Goal: Information Seeking & Learning: Check status

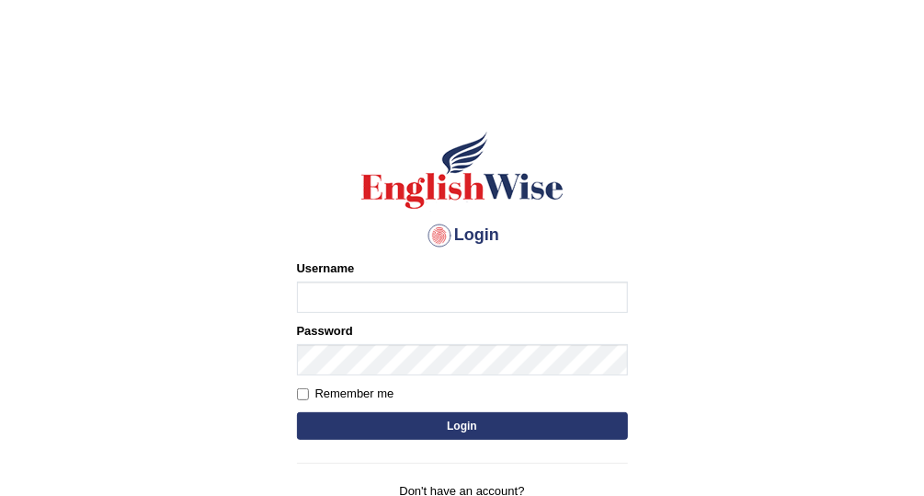
type input "Vallarie97"
click at [456, 421] on button "Login" at bounding box center [462, 426] width 331 height 28
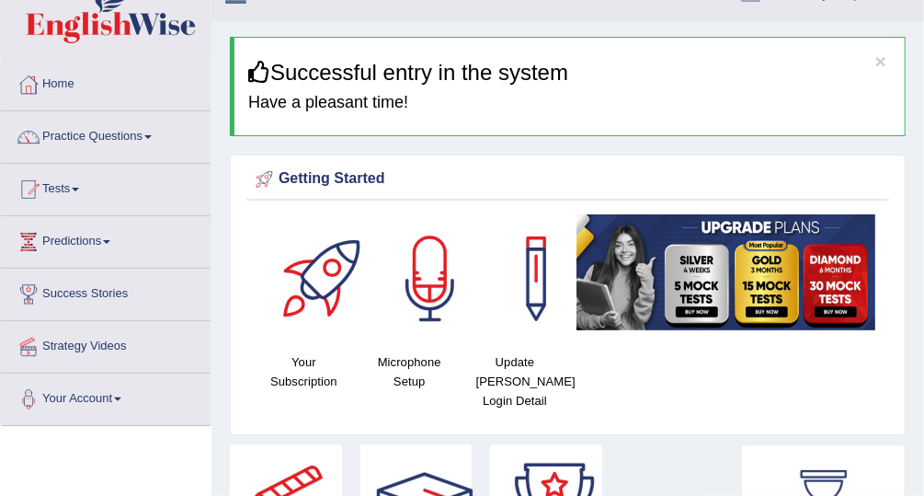
scroll to position [32, 0]
click at [66, 195] on link "Tests" at bounding box center [106, 187] width 210 height 46
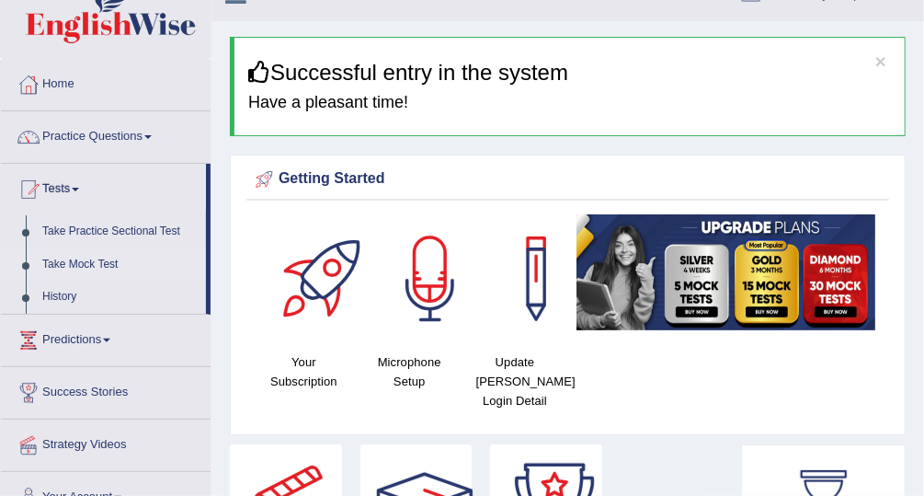
click at [86, 263] on link "Take Mock Test" at bounding box center [120, 264] width 172 height 33
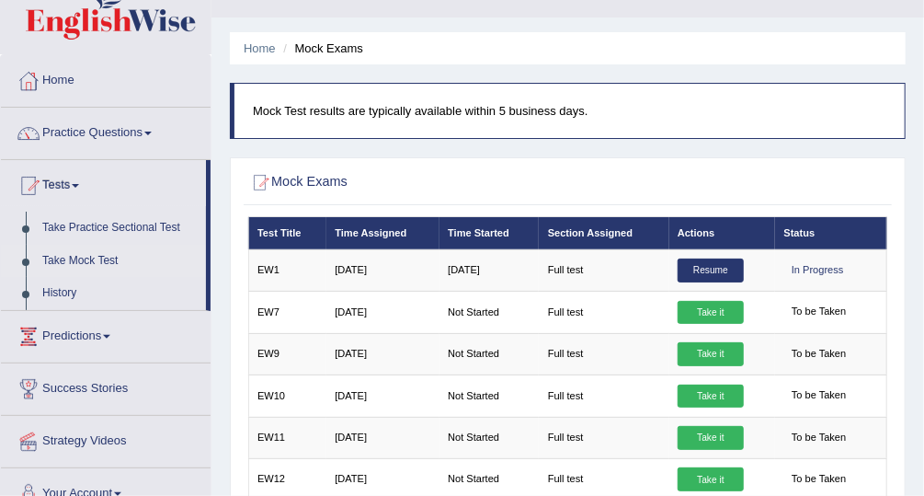
scroll to position [51, 0]
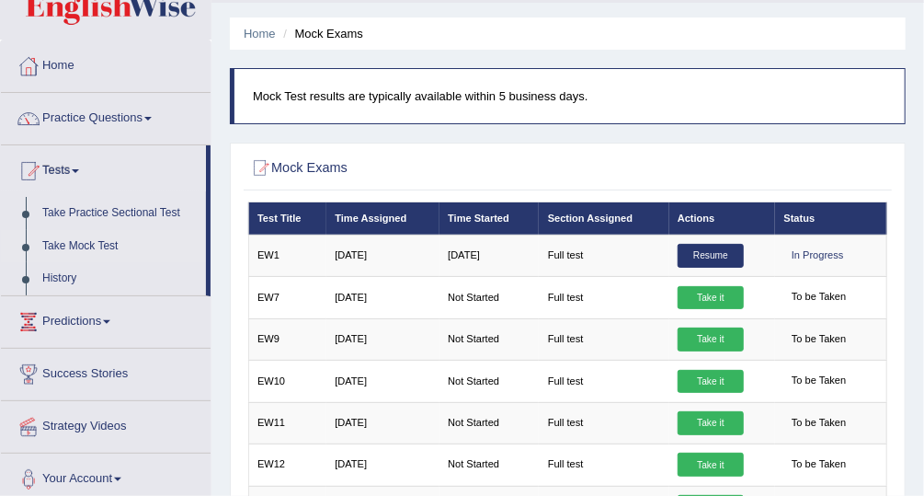
click at [73, 322] on link "Predictions" at bounding box center [106, 319] width 210 height 46
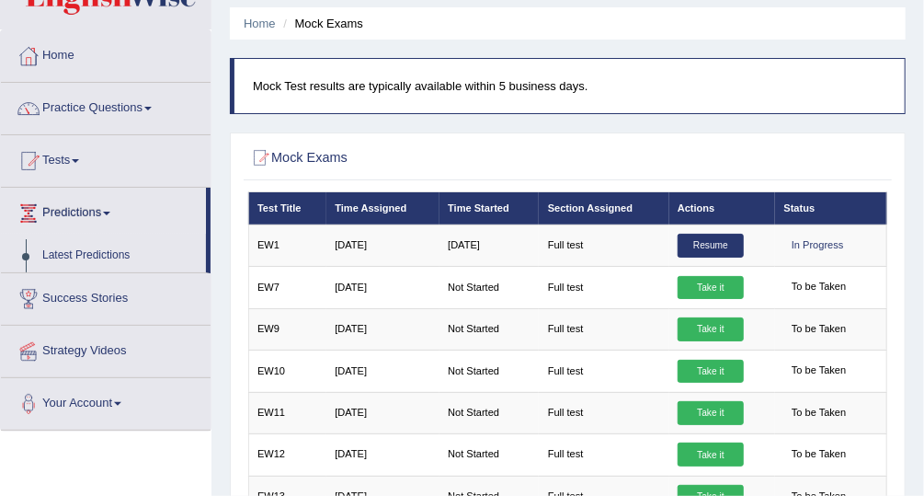
scroll to position [44, 0]
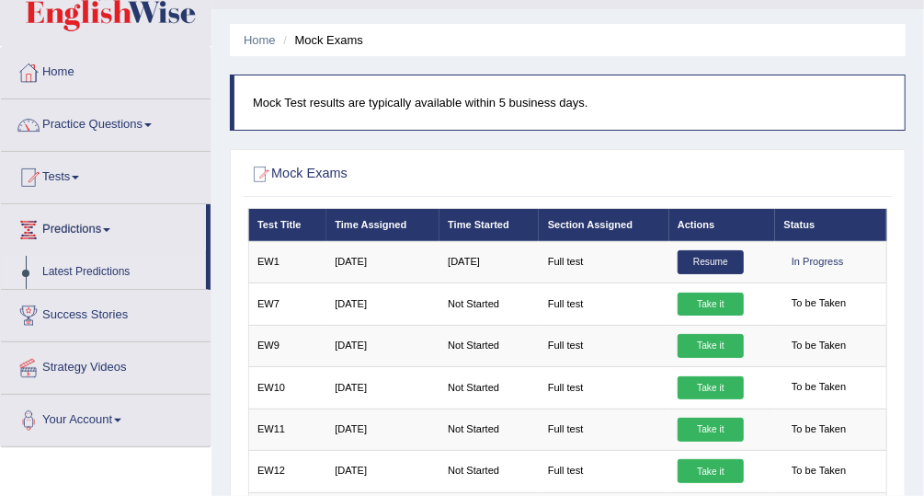
click at [105, 269] on link "Latest Predictions" at bounding box center [120, 272] width 172 height 33
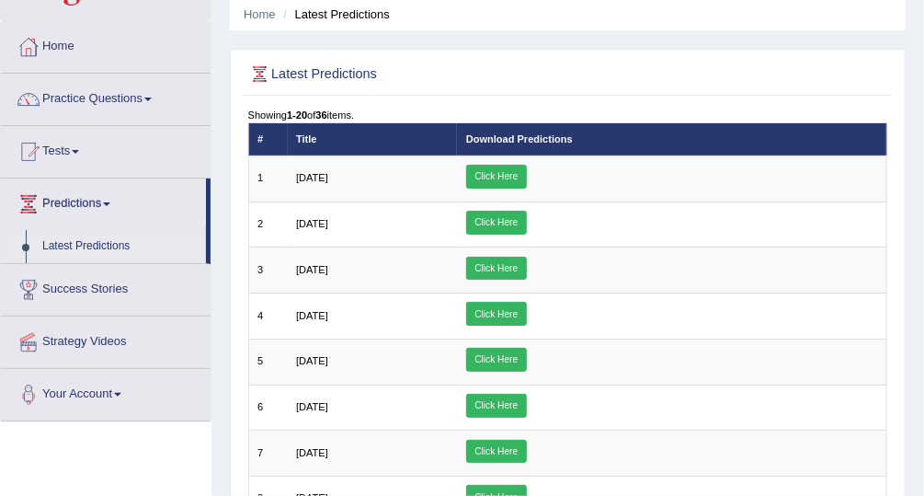
scroll to position [74, 0]
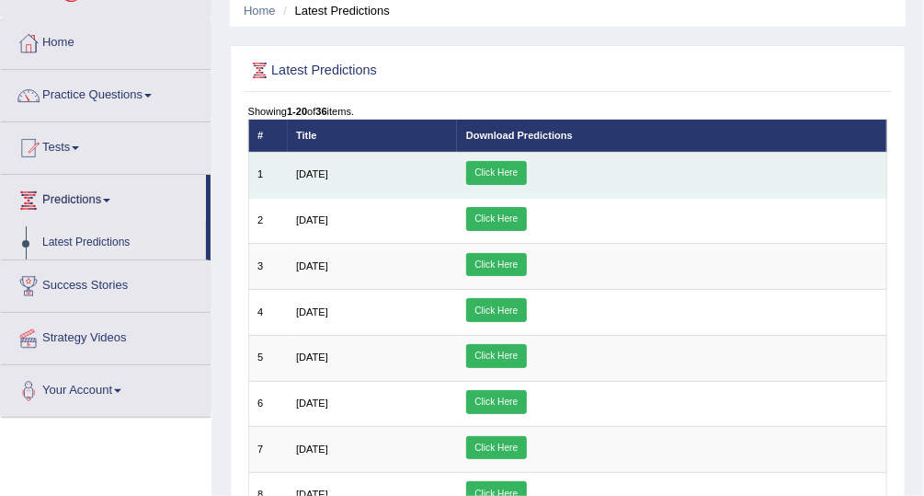
click at [527, 170] on link "Click Here" at bounding box center [496, 173] width 61 height 24
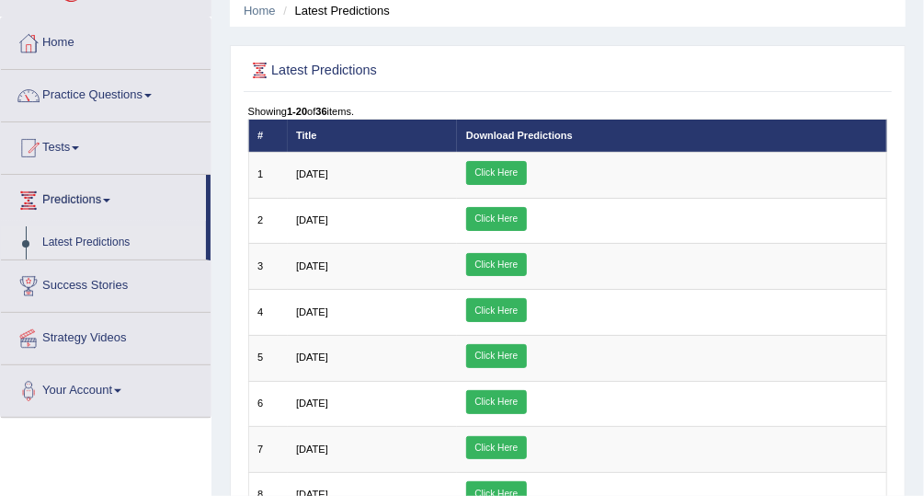
click at [63, 141] on link "Tests" at bounding box center [106, 145] width 210 height 46
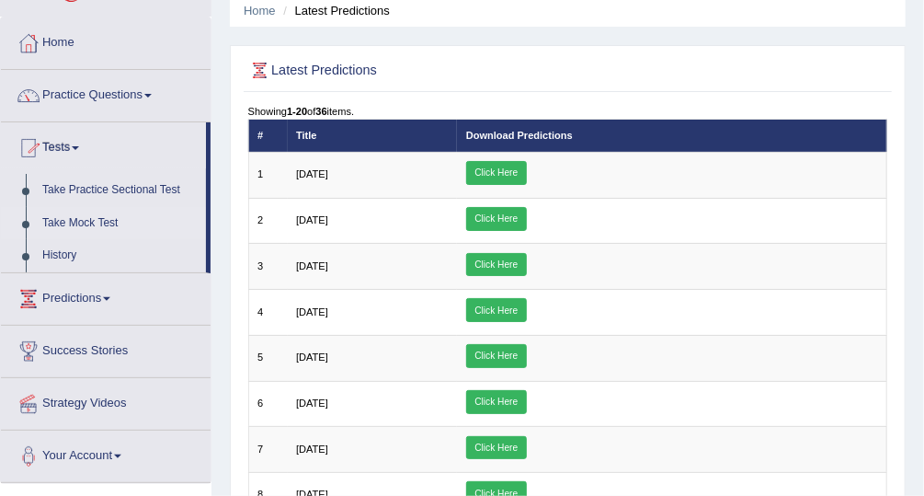
click at [78, 223] on link "Take Mock Test" at bounding box center [120, 223] width 172 height 33
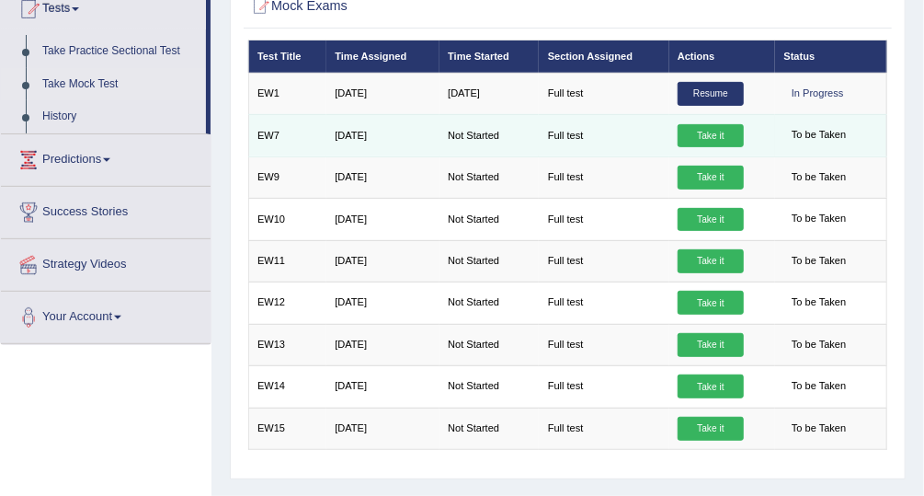
scroll to position [182, 0]
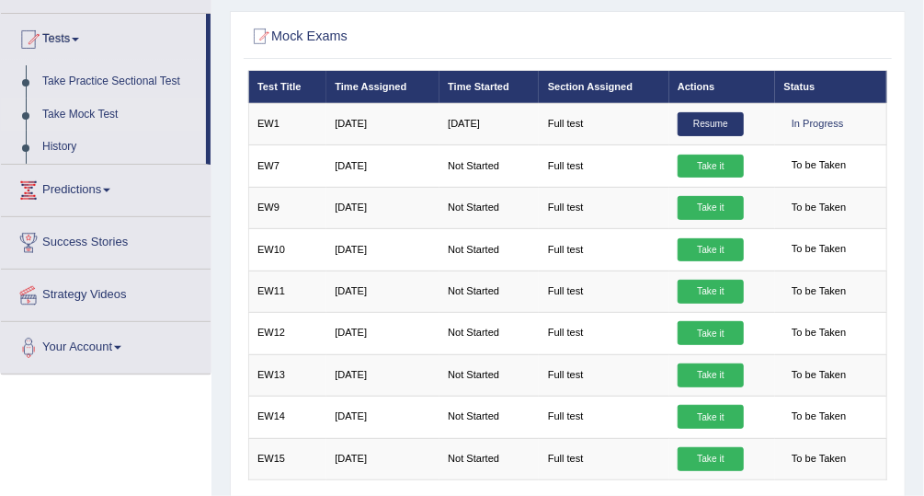
click at [55, 41] on link "Tests" at bounding box center [103, 37] width 205 height 46
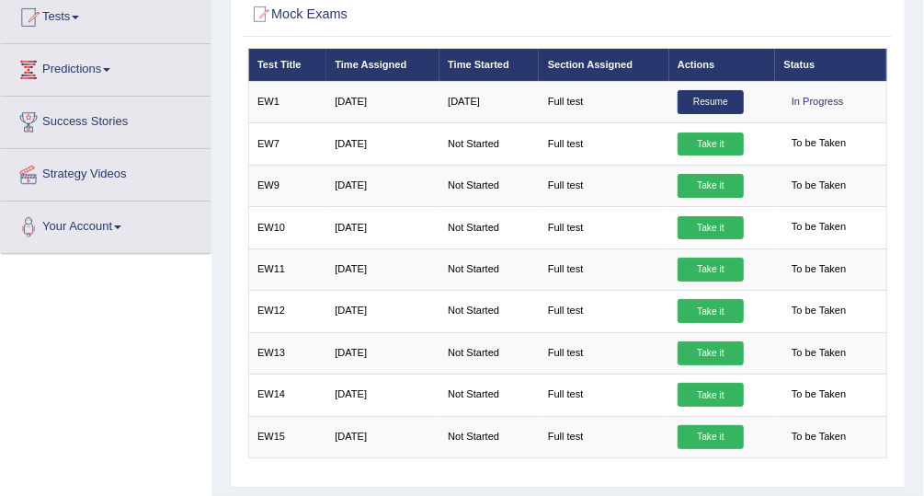
scroll to position [213, 0]
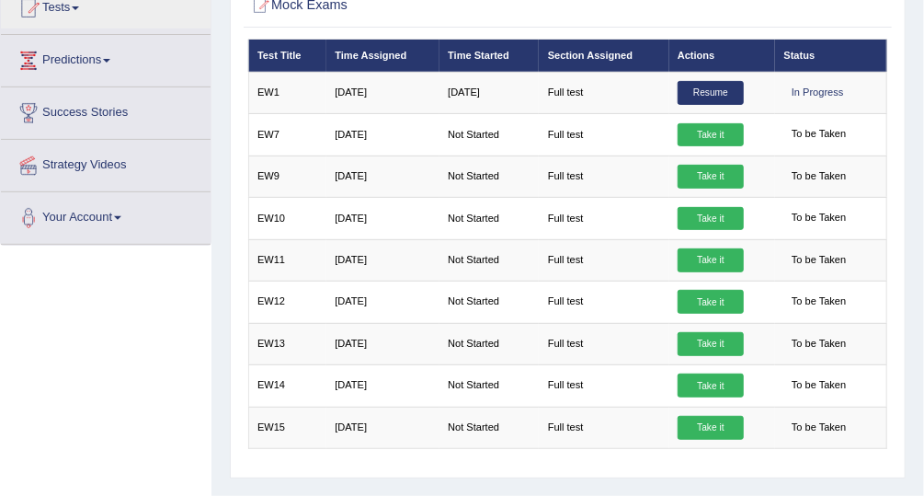
click at [86, 104] on link "Success Stories" at bounding box center [106, 110] width 210 height 46
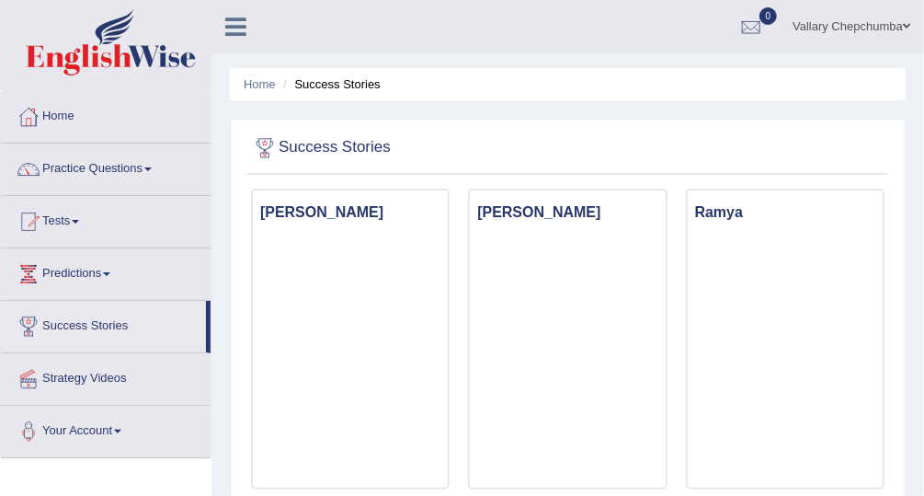
click at [94, 321] on link "Success Stories" at bounding box center [103, 324] width 205 height 46
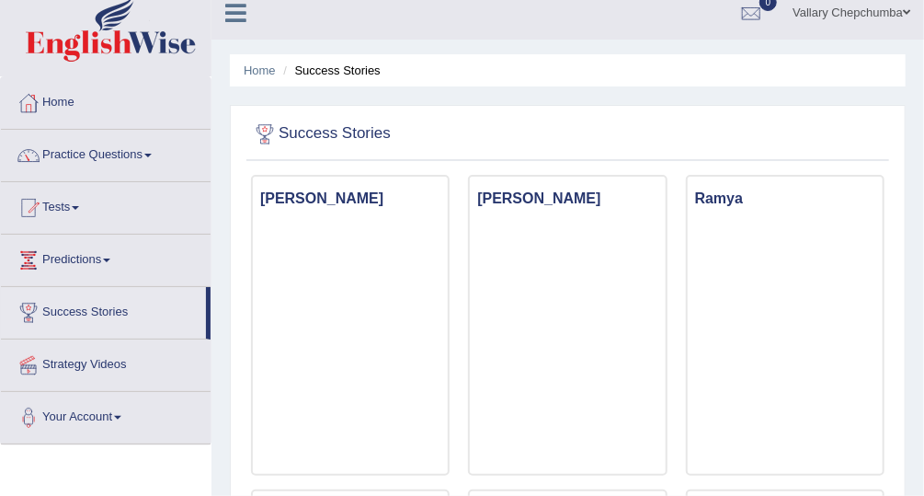
scroll to position [21, 0]
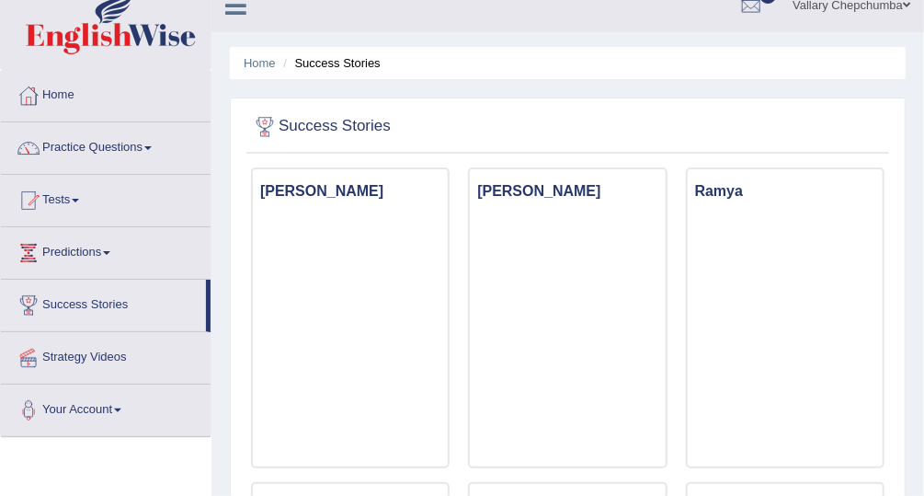
click at [91, 412] on link "Your Account" at bounding box center [106, 407] width 210 height 46
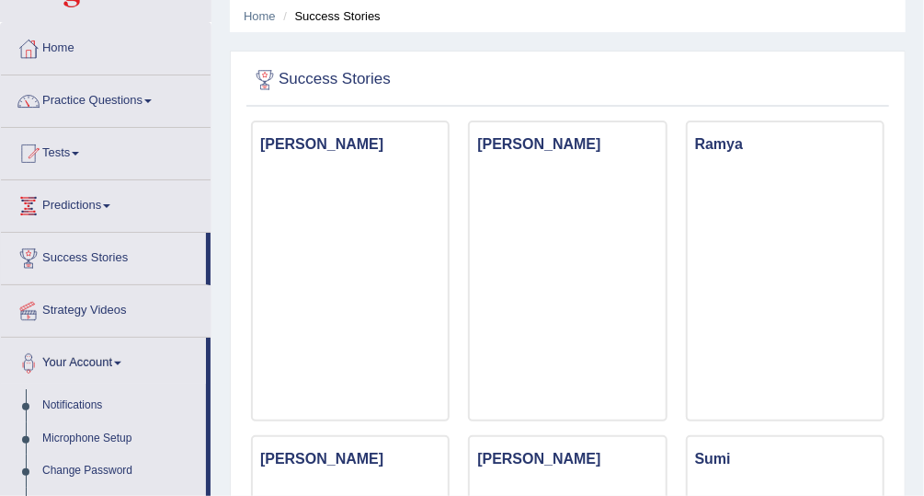
scroll to position [0, 0]
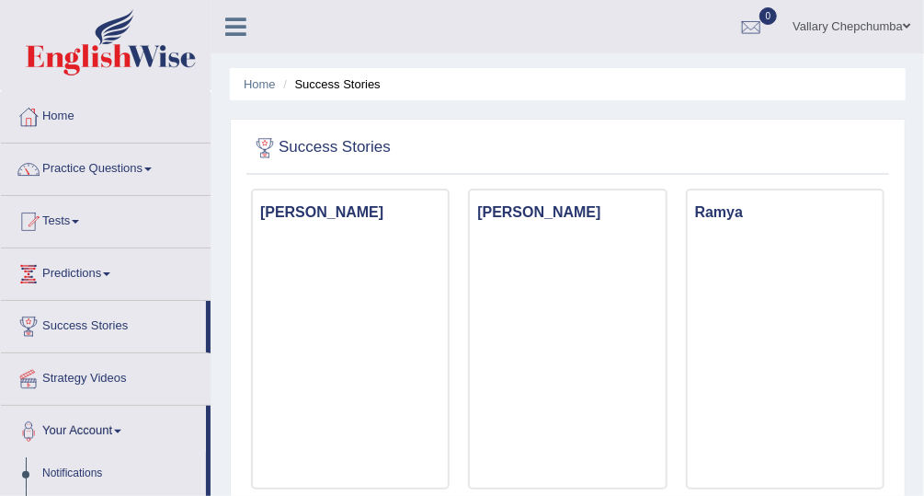
click at [61, 234] on link "Tests" at bounding box center [106, 219] width 210 height 46
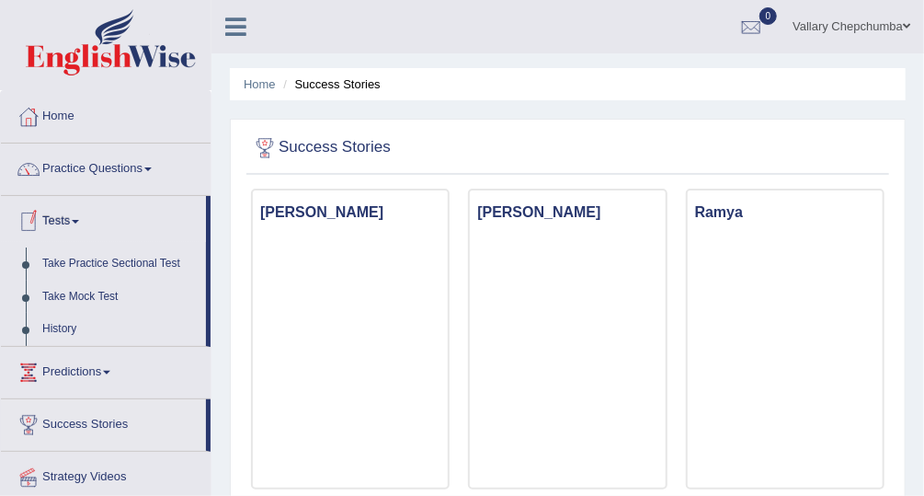
click at [82, 326] on link "History" at bounding box center [120, 329] width 172 height 33
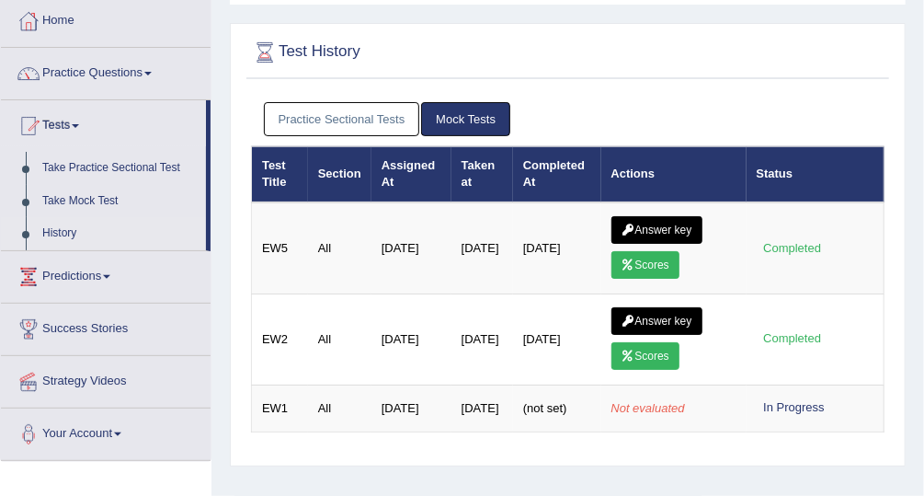
scroll to position [97, 0]
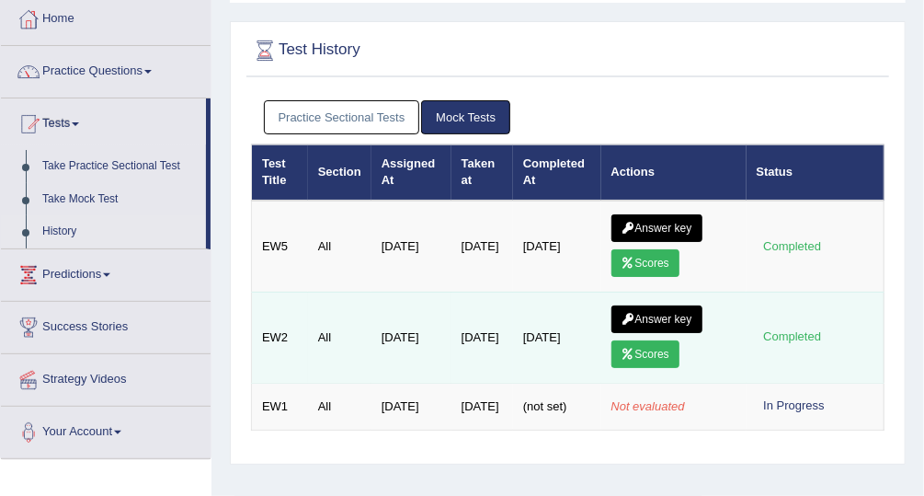
click at [628, 348] on icon at bounding box center [629, 353] width 14 height 11
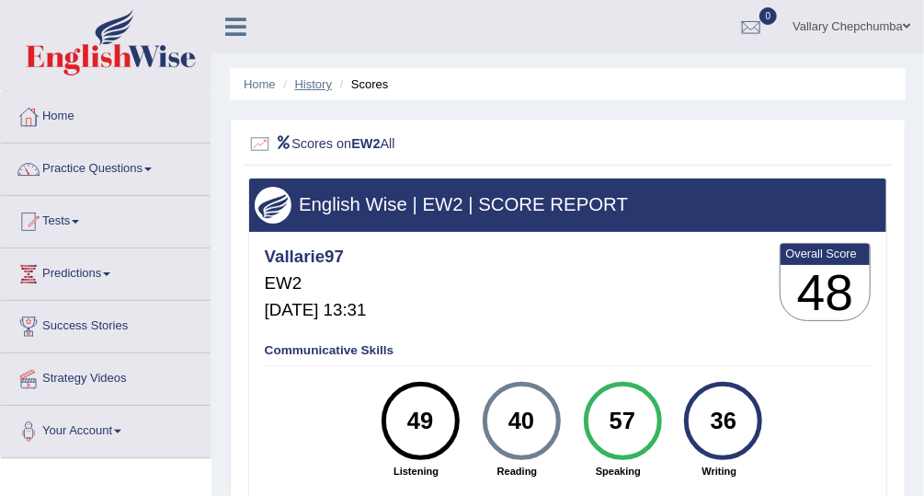
click at [311, 88] on link "History" at bounding box center [313, 84] width 37 height 14
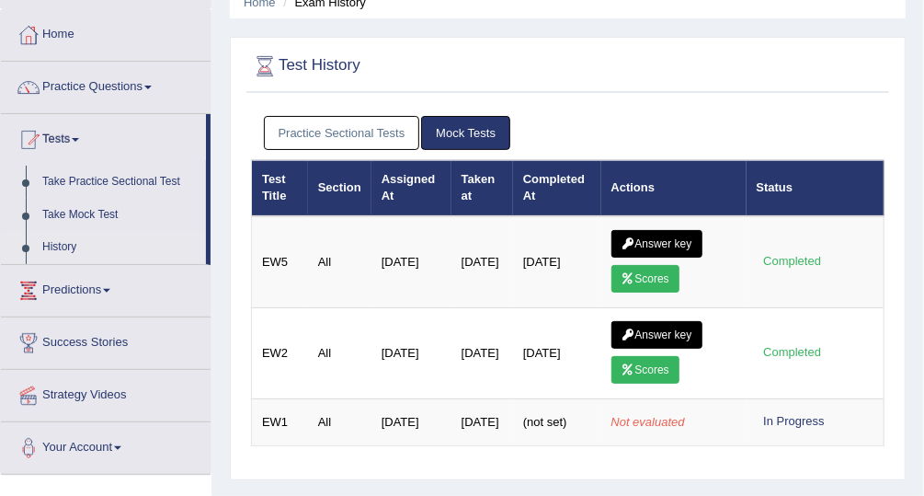
scroll to position [83, 0]
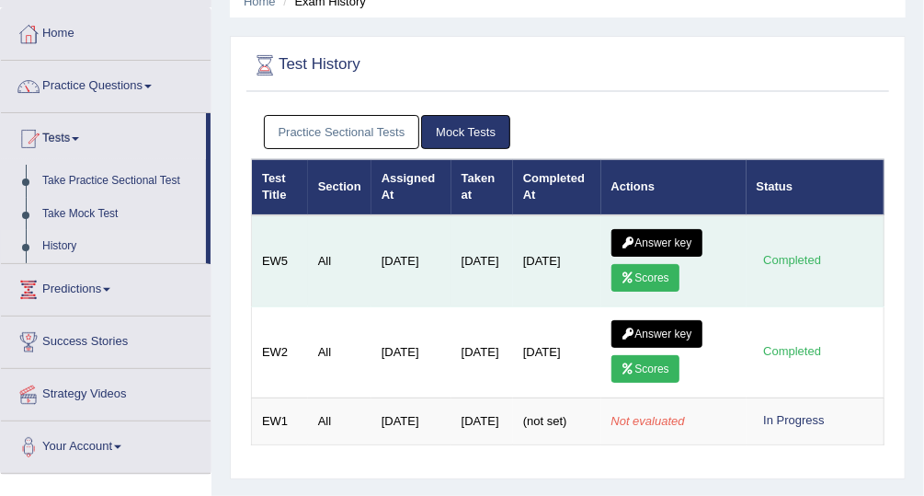
click at [641, 277] on link "Scores" at bounding box center [645, 278] width 68 height 28
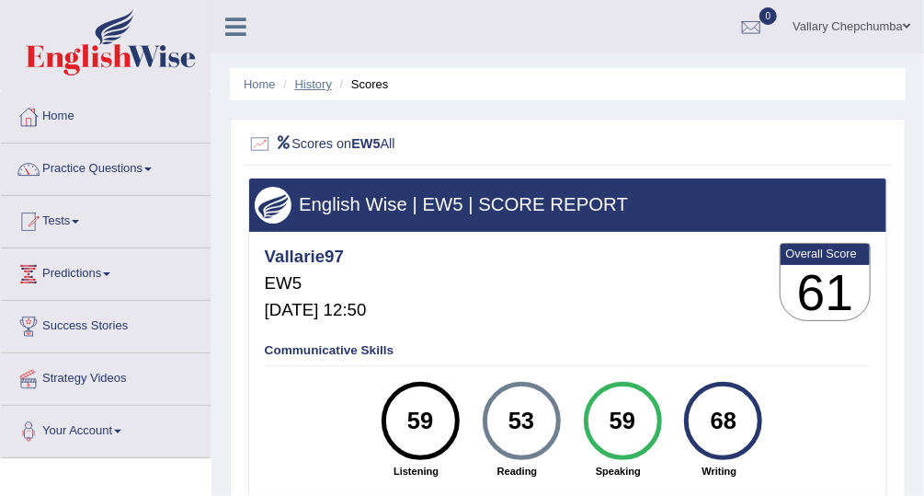
click at [311, 88] on link "History" at bounding box center [313, 84] width 37 height 14
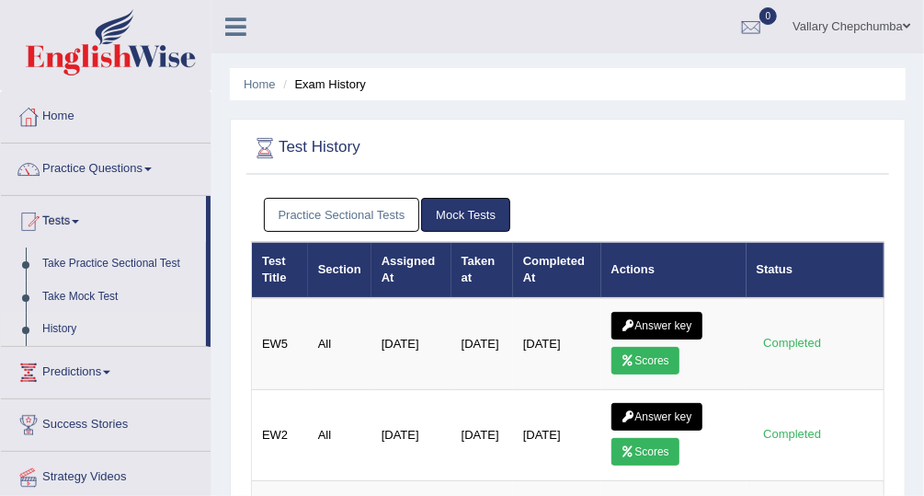
click at [62, 228] on link "Tests" at bounding box center [103, 219] width 205 height 46
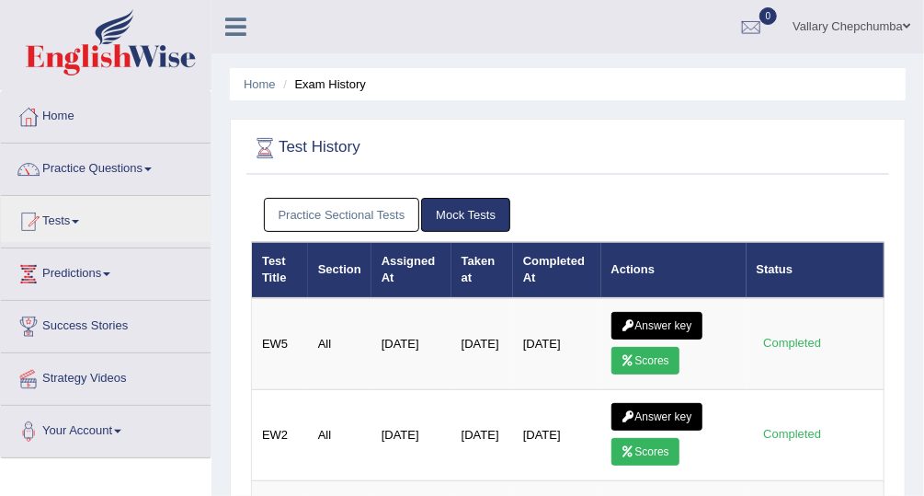
click at [322, 227] on link "Practice Sectional Tests" at bounding box center [342, 215] width 156 height 34
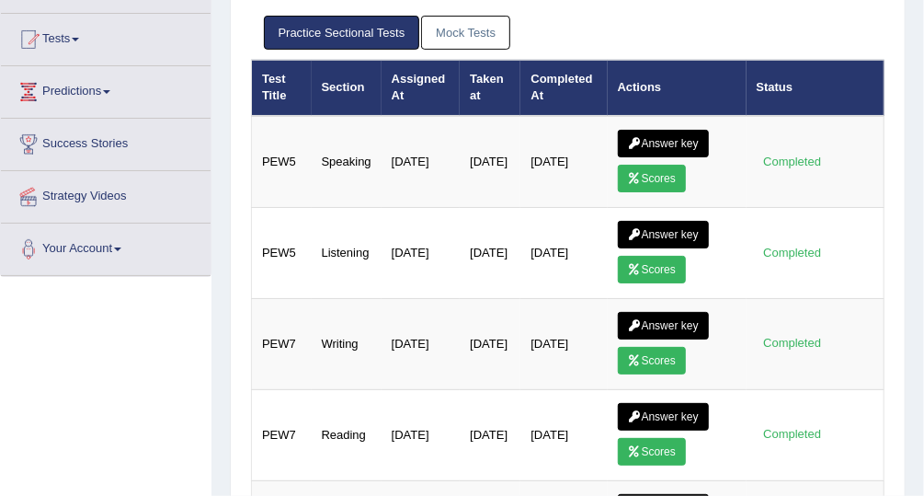
scroll to position [190, 0]
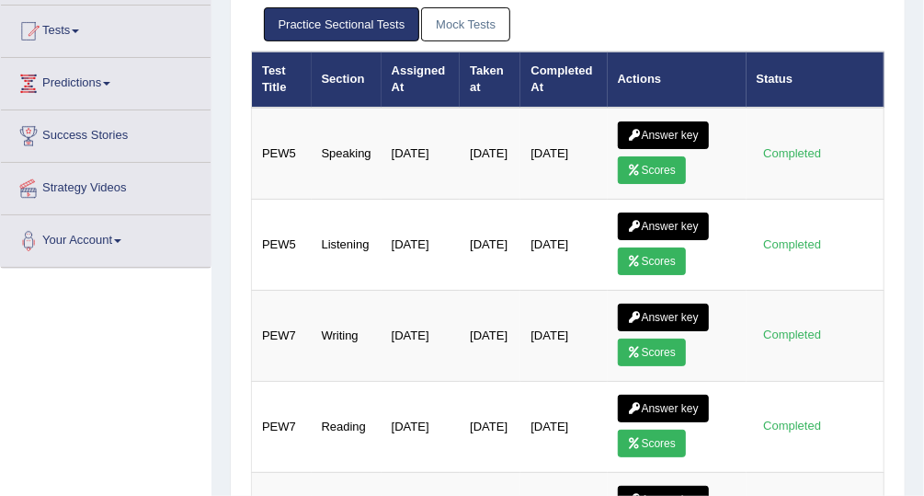
click at [635, 258] on icon at bounding box center [635, 261] width 14 height 11
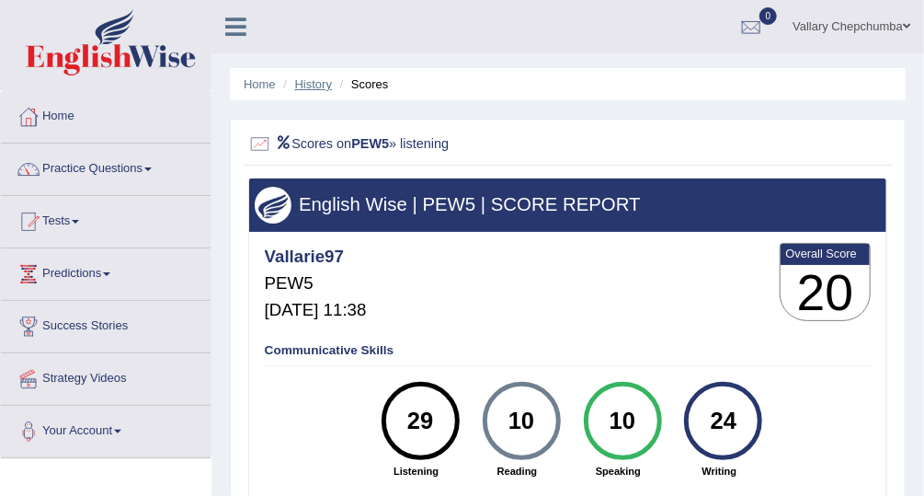
click at [317, 84] on link "History" at bounding box center [313, 84] width 37 height 14
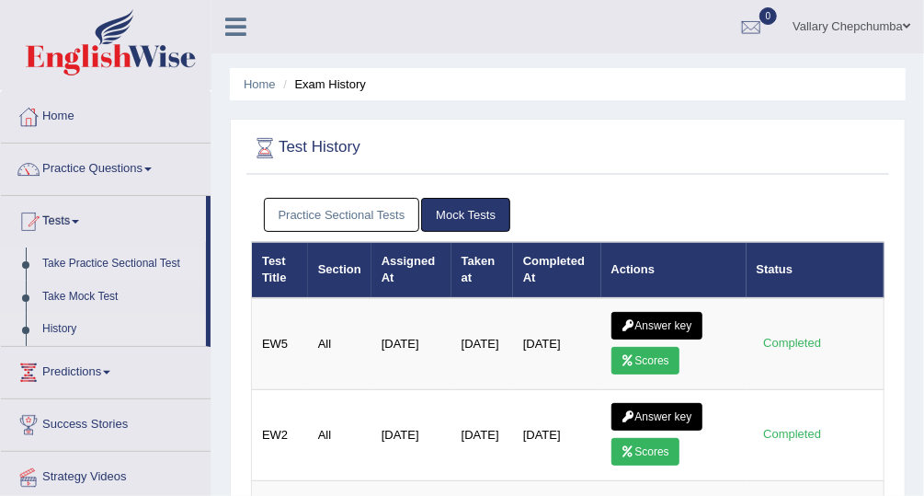
click at [93, 265] on link "Take Practice Sectional Test" at bounding box center [120, 263] width 172 height 33
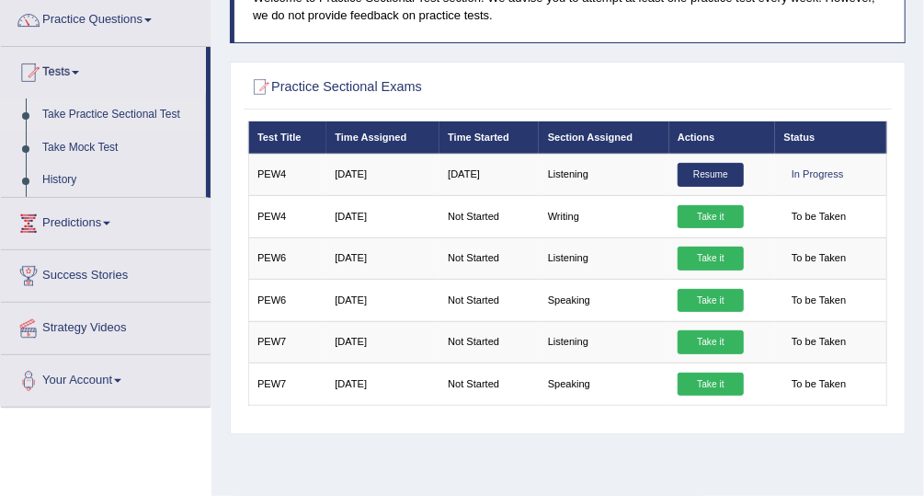
scroll to position [150, 0]
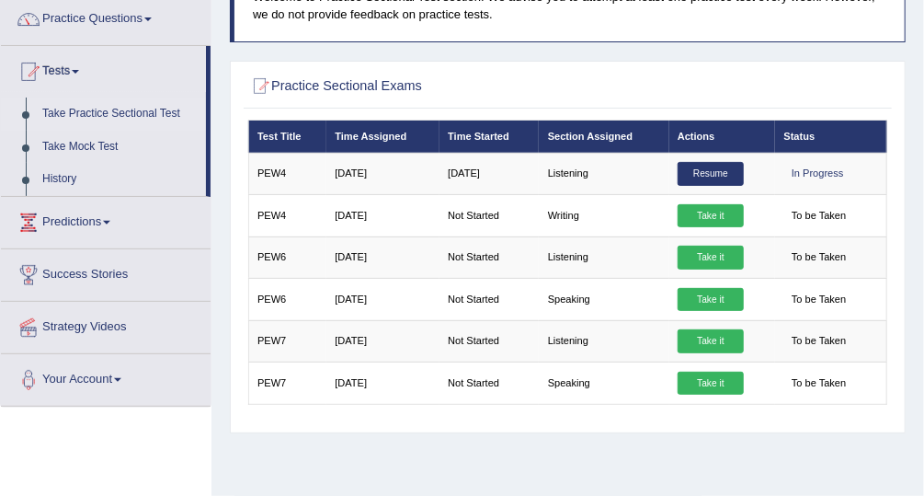
click at [83, 112] on link "Take Practice Sectional Test" at bounding box center [120, 113] width 172 height 33
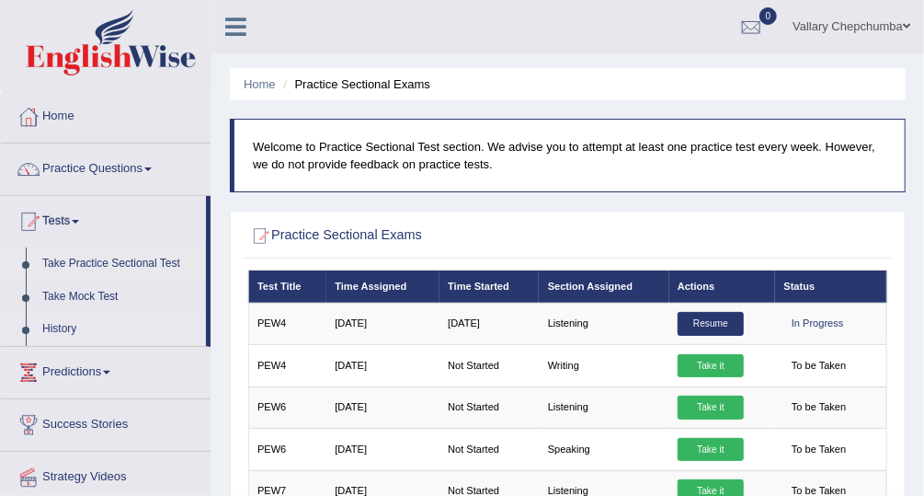
click at [75, 330] on link "History" at bounding box center [120, 329] width 172 height 33
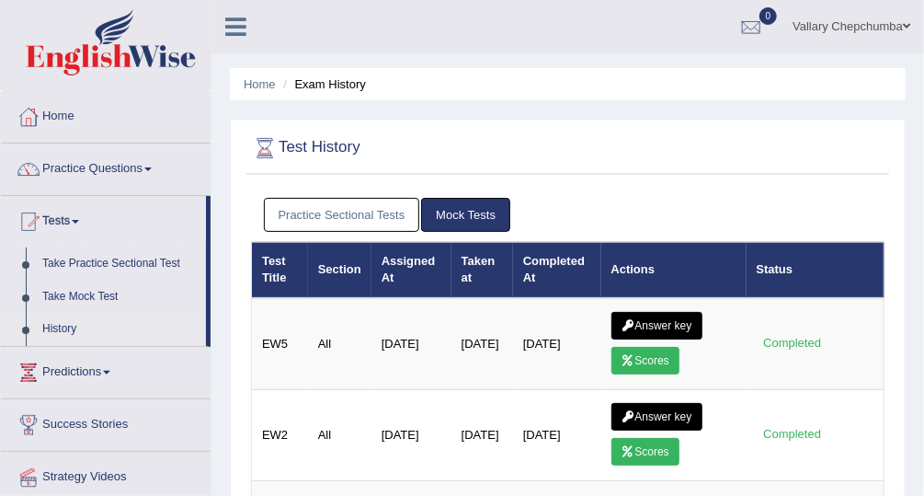
click at [316, 228] on link "Practice Sectional Tests" at bounding box center [342, 215] width 156 height 34
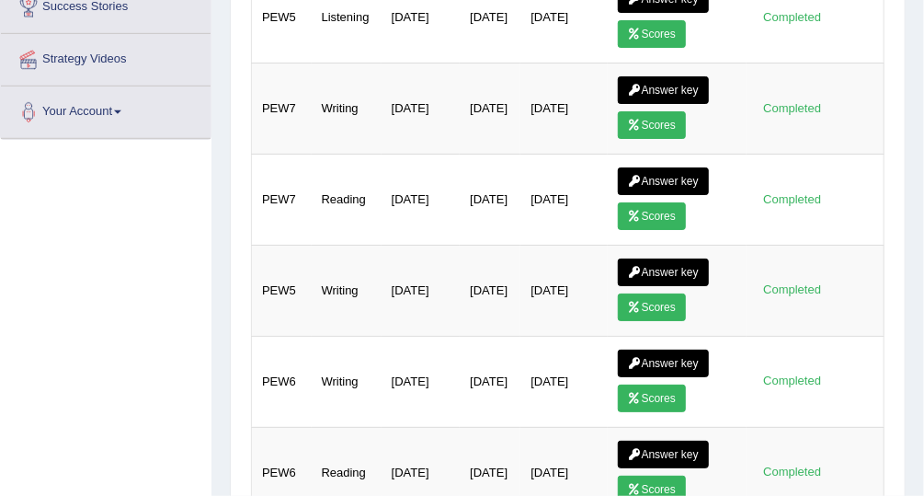
scroll to position [417, 0]
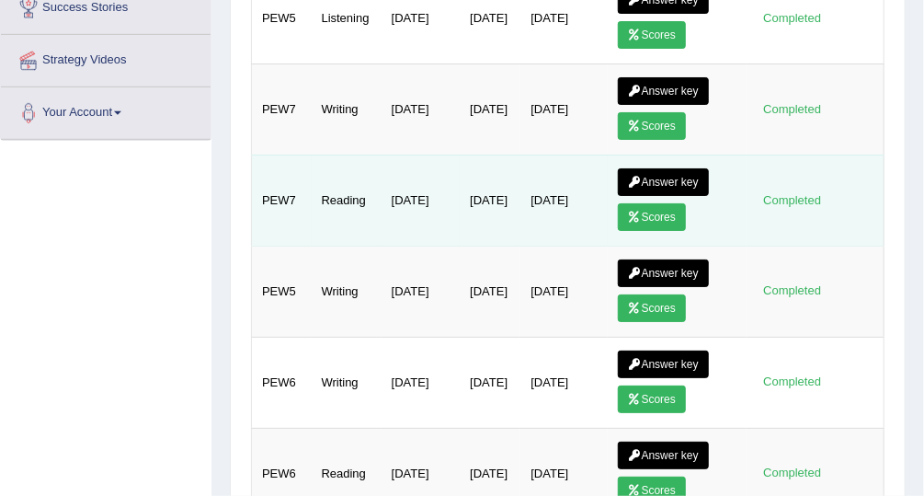
click at [647, 207] on link "Scores" at bounding box center [652, 217] width 68 height 28
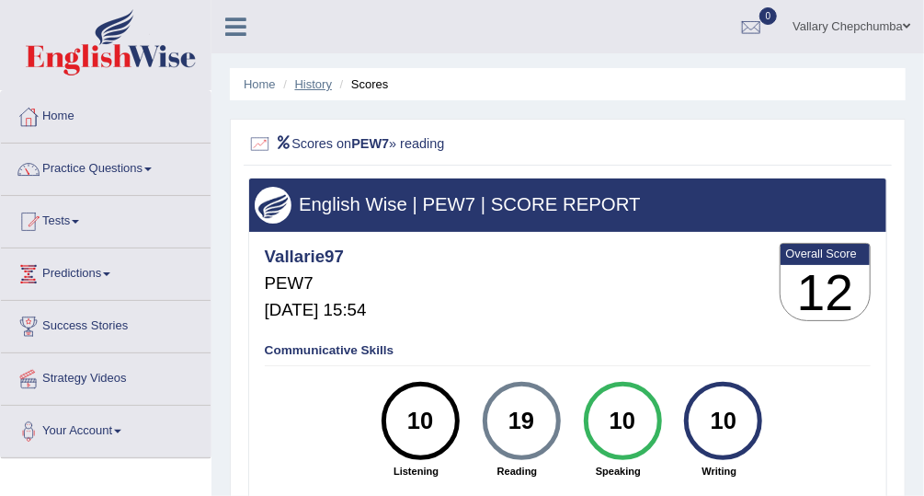
click at [308, 89] on link "History" at bounding box center [313, 84] width 37 height 14
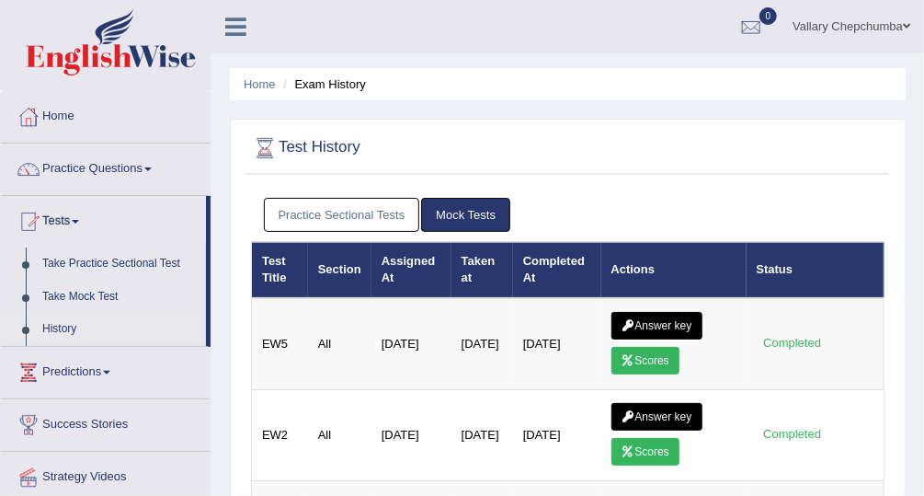
click at [325, 216] on link "Practice Sectional Tests" at bounding box center [342, 215] width 156 height 34
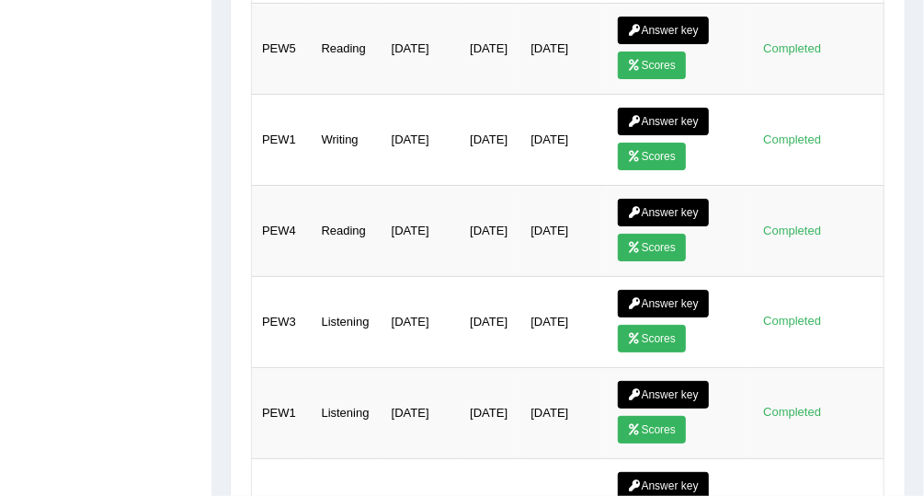
scroll to position [1018, 0]
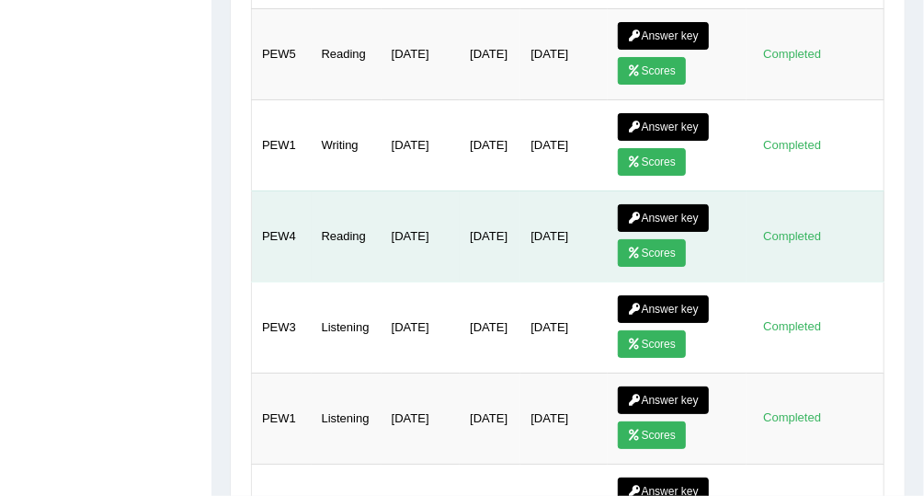
click at [636, 247] on icon at bounding box center [635, 252] width 14 height 11
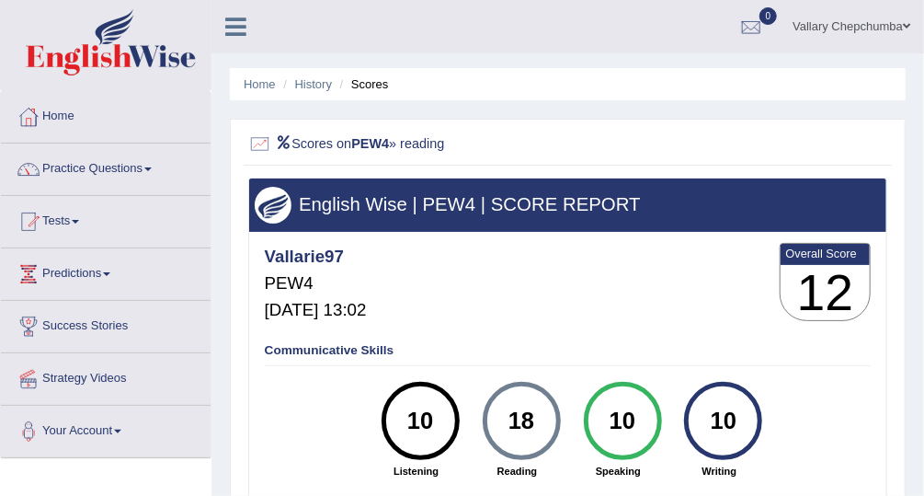
click at [67, 118] on link "Home" at bounding box center [106, 114] width 210 height 46
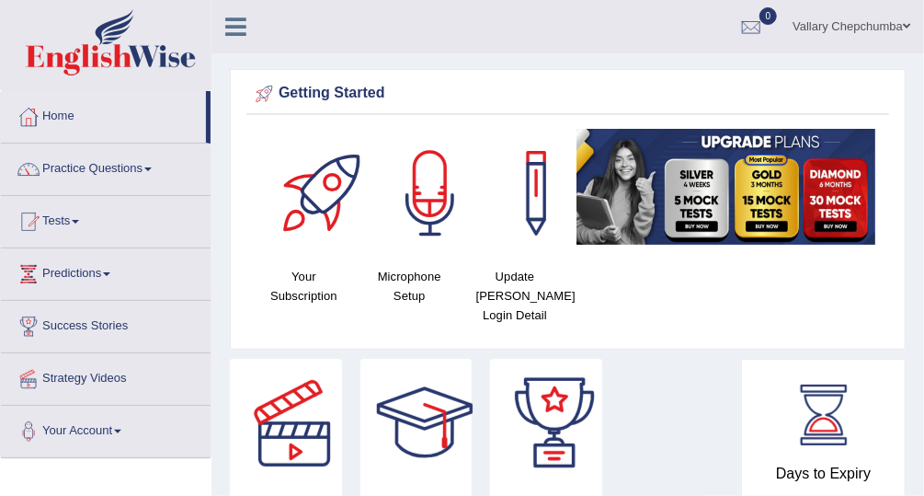
click at [63, 223] on link "Tests" at bounding box center [106, 219] width 210 height 46
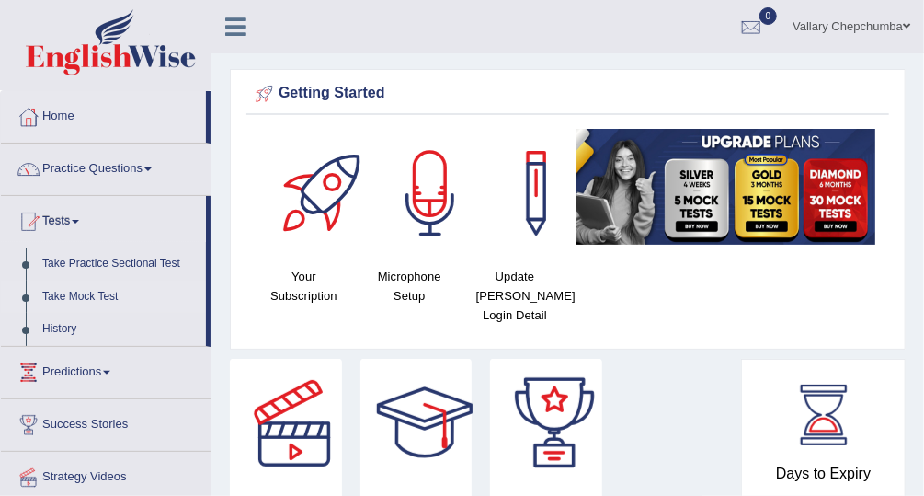
click at [76, 299] on link "Take Mock Test" at bounding box center [120, 296] width 172 height 33
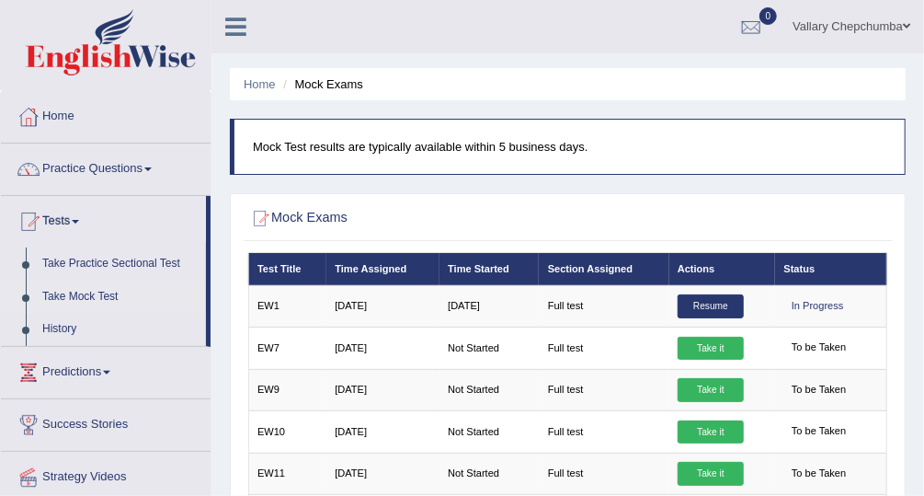
click at [904, 25] on span at bounding box center [906, 26] width 7 height 12
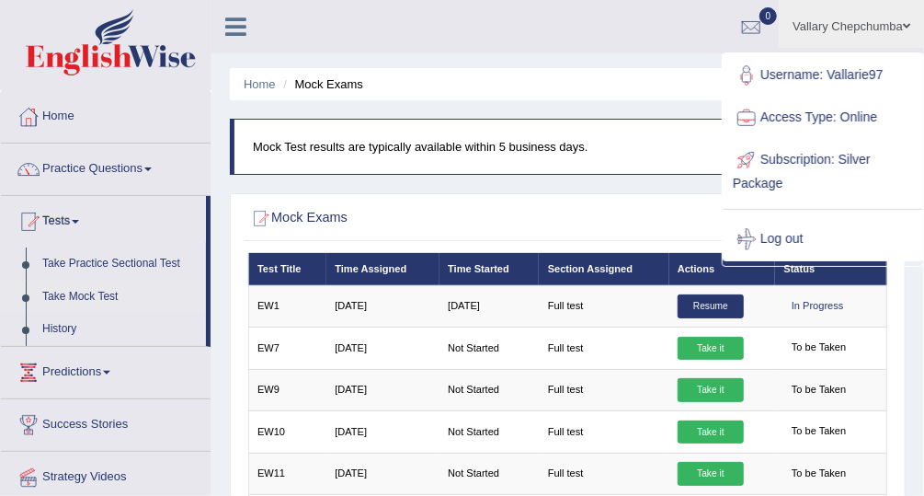
click at [649, 24] on ul "Vallary Chepchumba Toggle navigation Username: Vallarie97 Access Type: Online S…" at bounding box center [675, 26] width 499 height 52
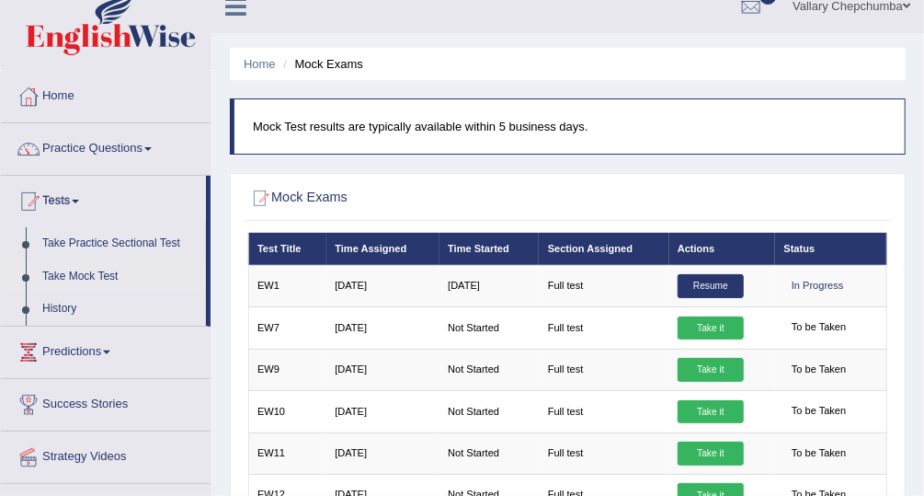
scroll to position [27, 0]
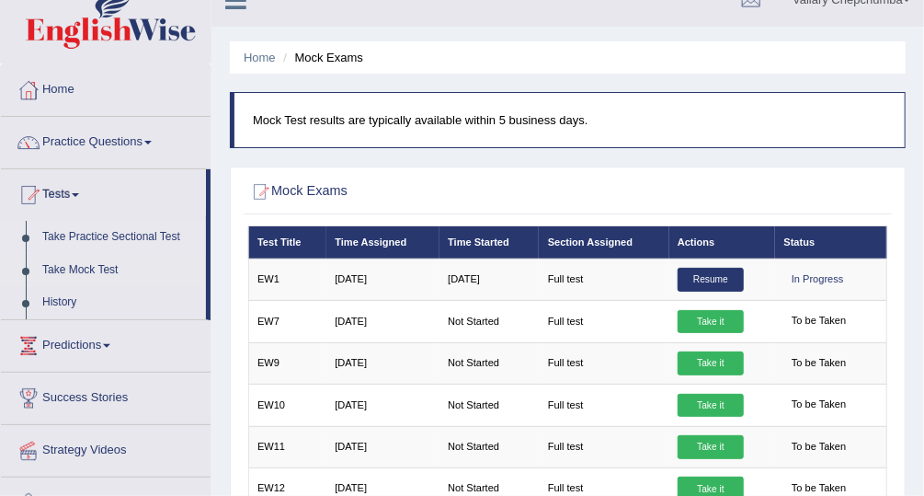
click at [74, 236] on link "Take Practice Sectional Test" at bounding box center [120, 237] width 172 height 33
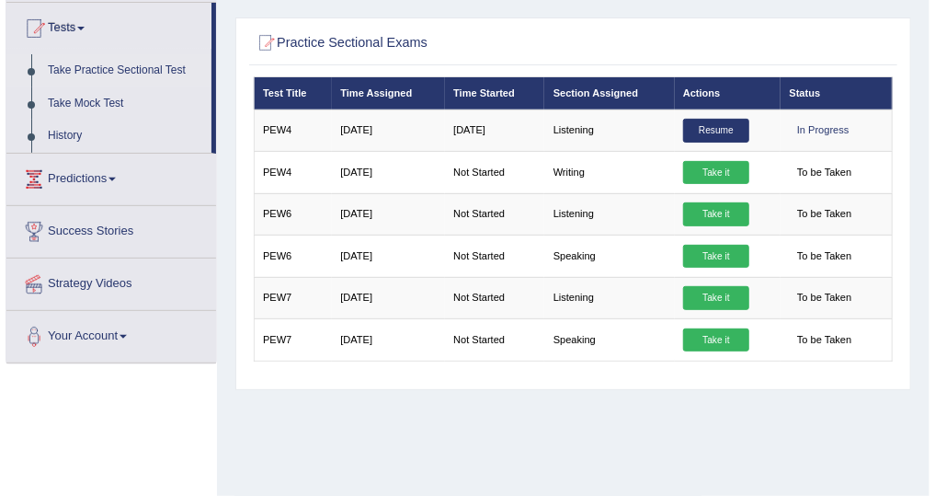
scroll to position [205, 0]
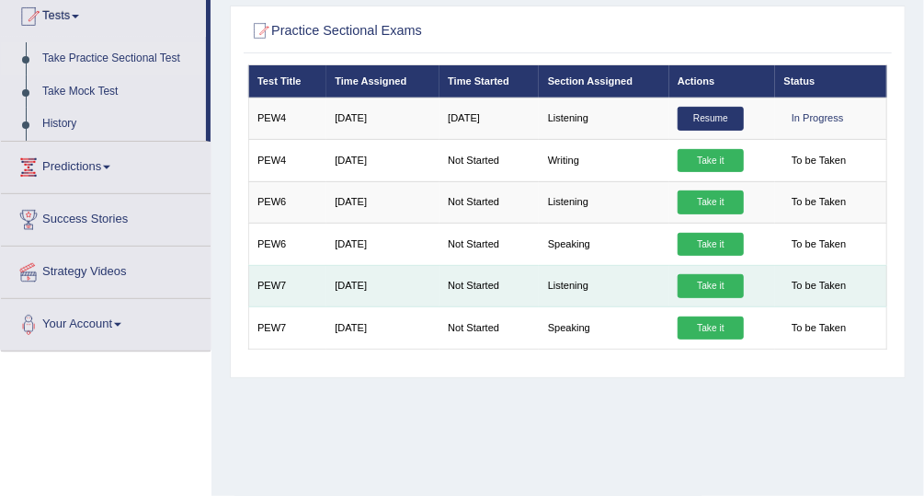
click at [706, 284] on link "Take it" at bounding box center [711, 286] width 66 height 24
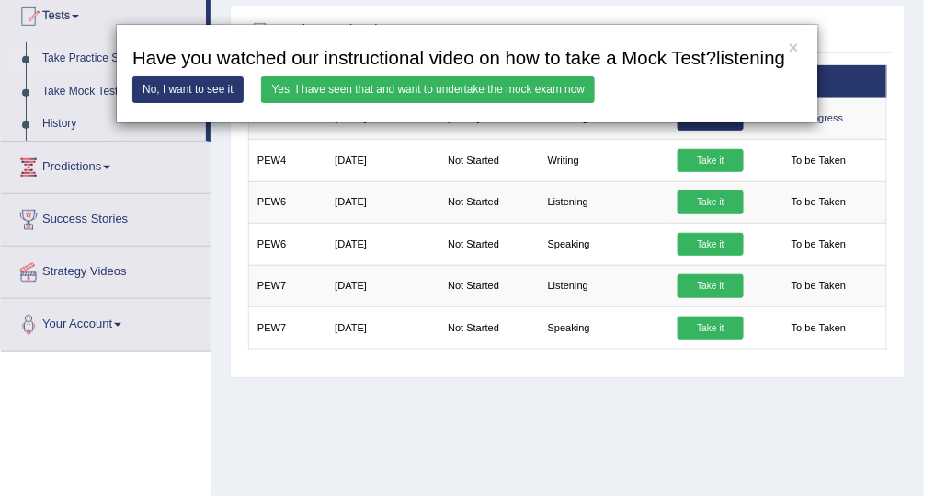
click at [554, 99] on link "Yes, I have seen that and want to undertake the mock exam now" at bounding box center [428, 89] width 334 height 27
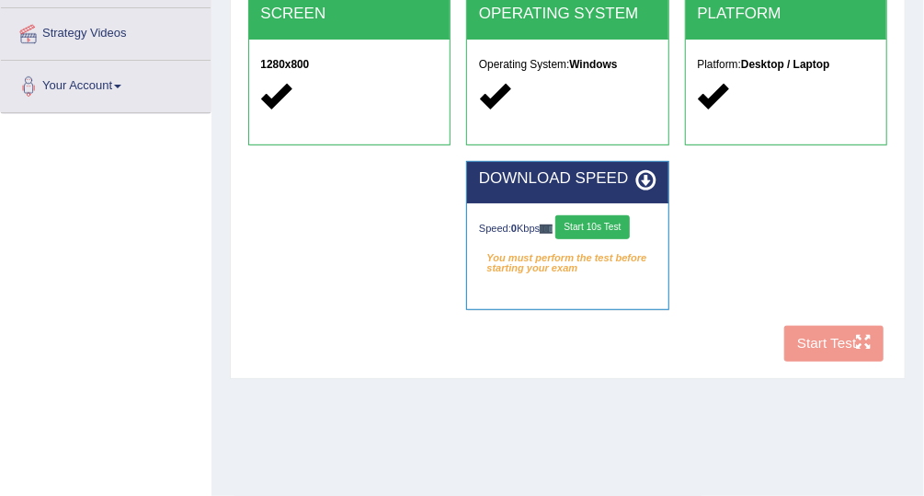
scroll to position [469, 0]
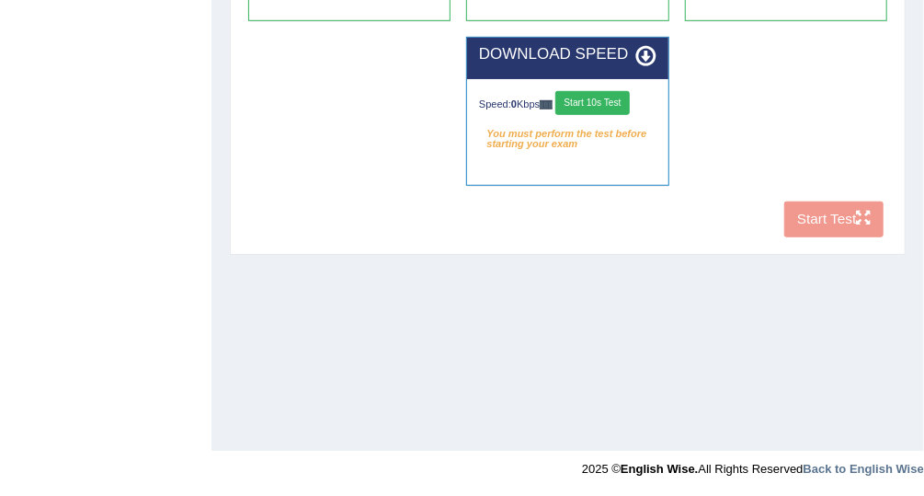
click at [586, 103] on button "Start 10s Test" at bounding box center [592, 103] width 74 height 24
click at [622, 99] on button "Start 10s Test" at bounding box center [609, 103] width 74 height 24
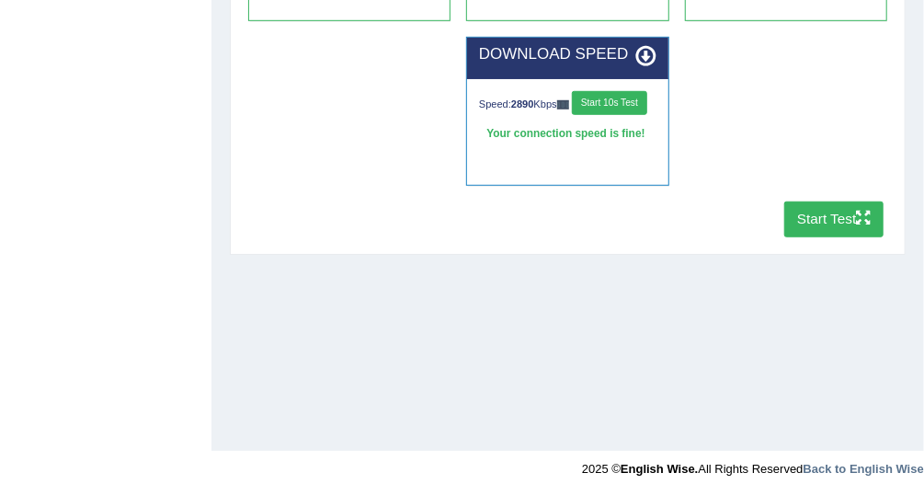
click at [834, 223] on button "Start Test" at bounding box center [834, 219] width 100 height 36
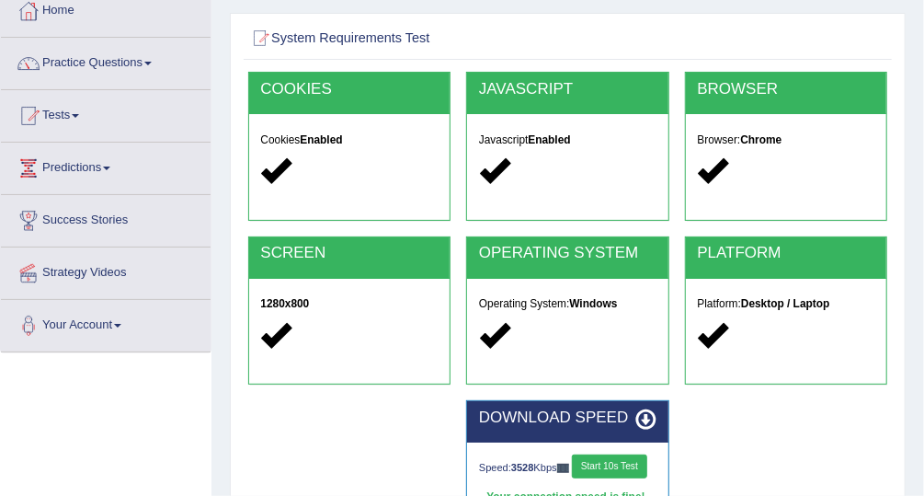
scroll to position [0, 0]
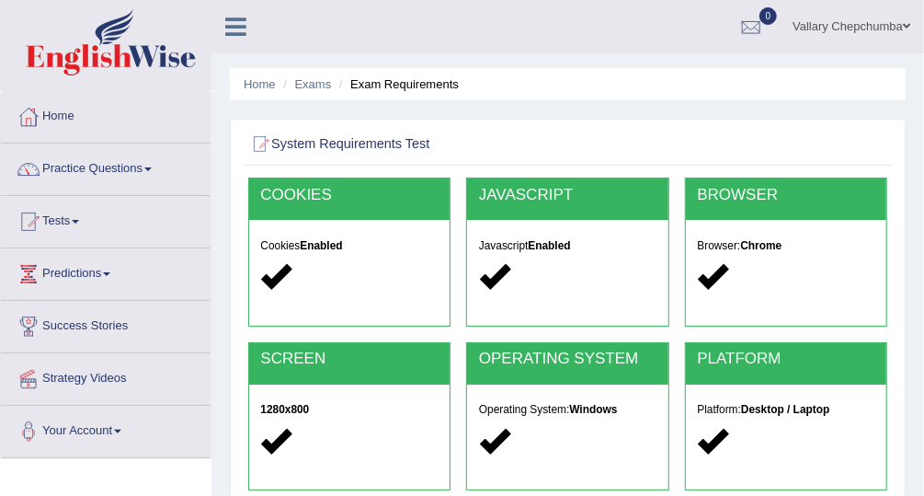
click at [79, 220] on span at bounding box center [75, 222] width 7 height 4
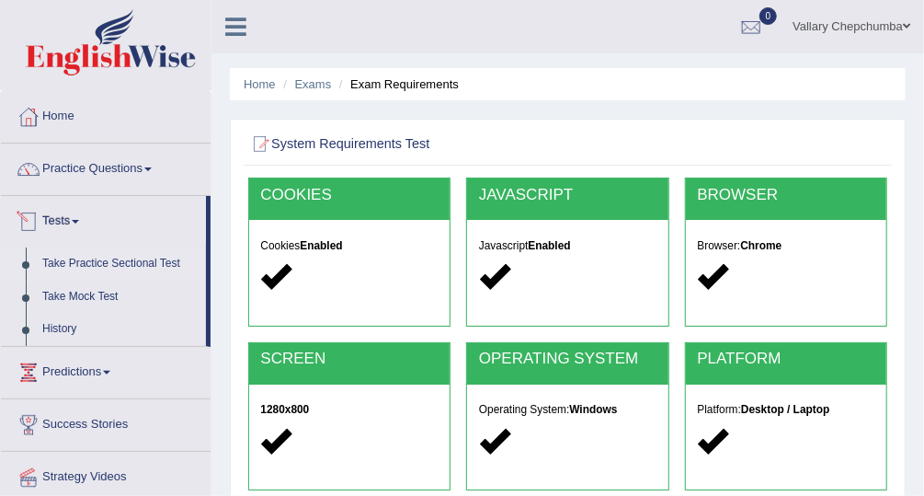
click at [131, 266] on link "Take Practice Sectional Test" at bounding box center [120, 263] width 172 height 33
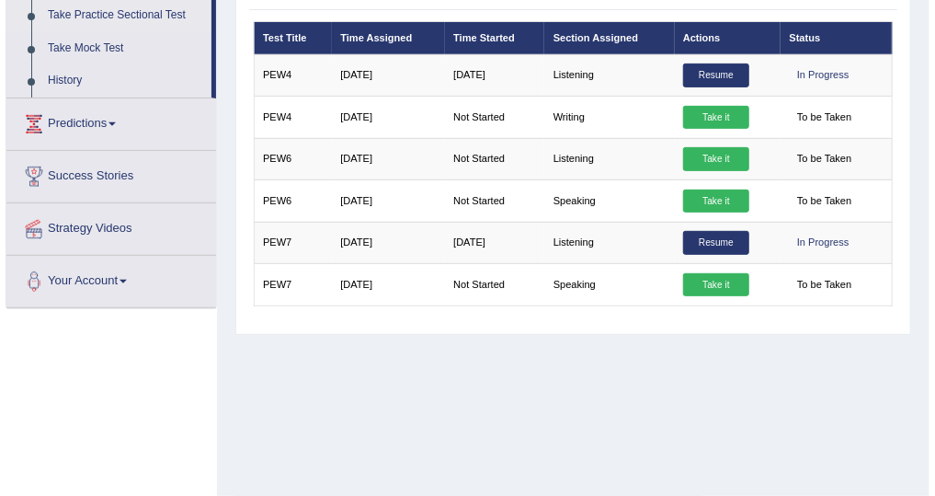
scroll to position [238, 0]
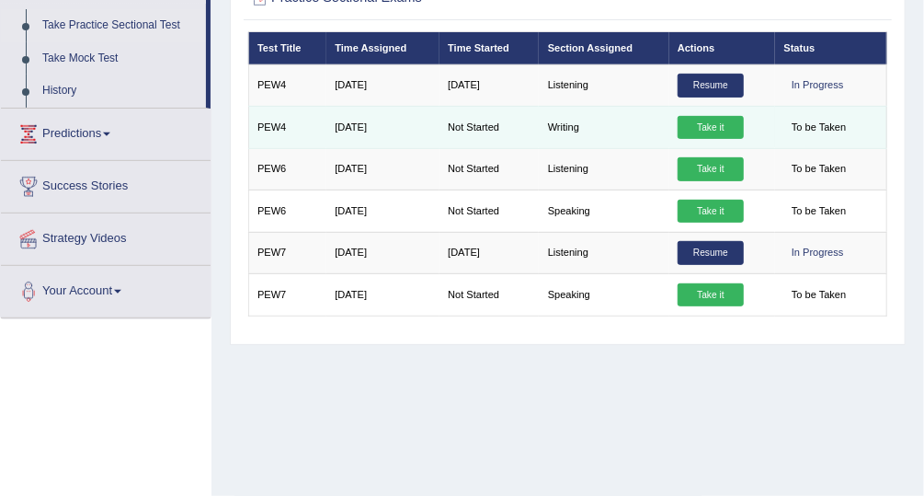
click at [693, 124] on link "Take it" at bounding box center [711, 128] width 66 height 24
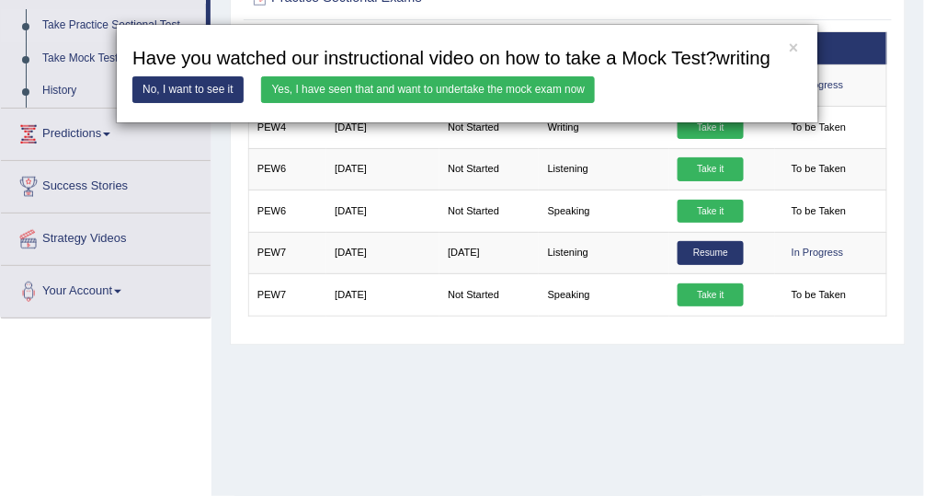
click at [560, 99] on link "Yes, I have seen that and want to undertake the mock exam now" at bounding box center [428, 89] width 334 height 27
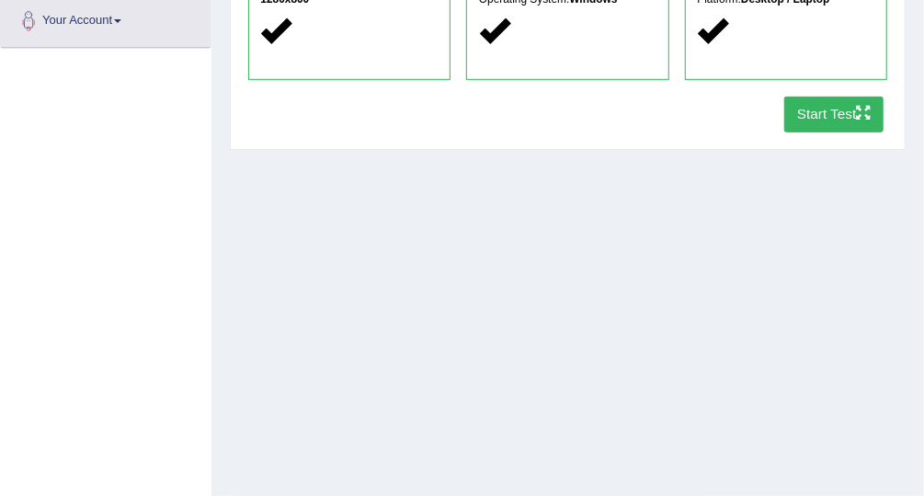
scroll to position [408, 0]
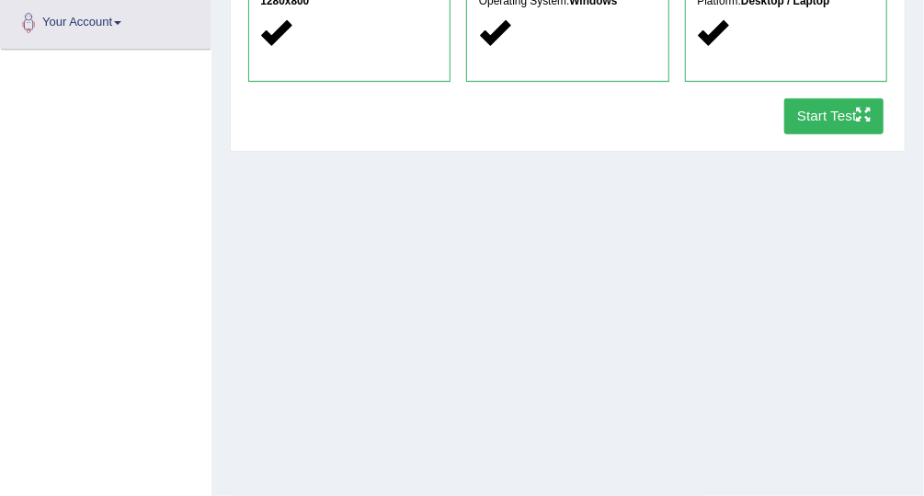
click at [837, 112] on button "Start Test" at bounding box center [834, 116] width 100 height 36
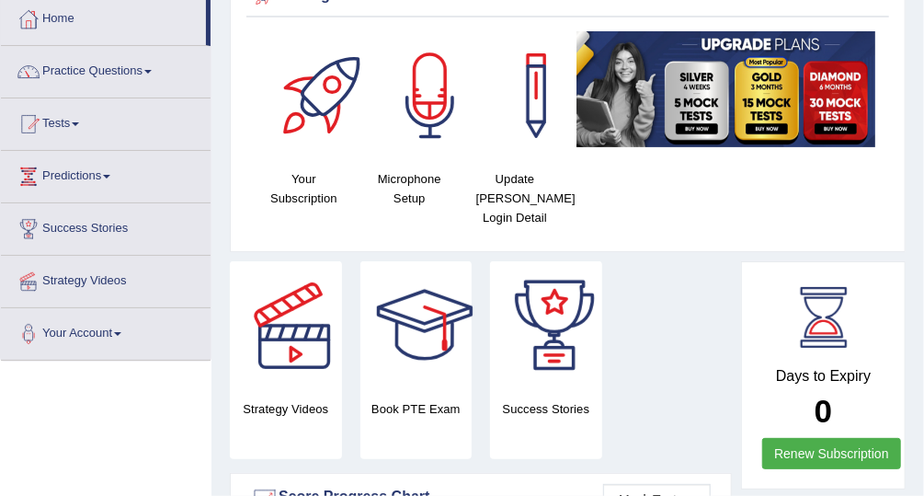
scroll to position [98, 0]
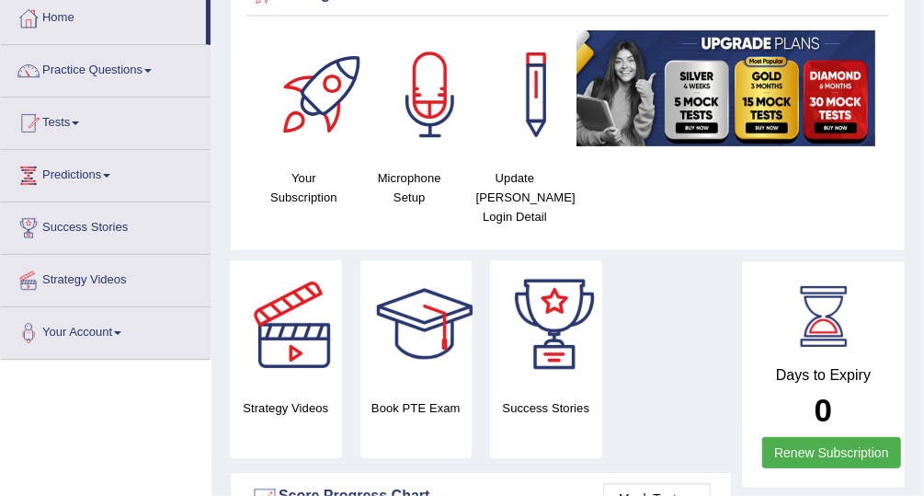
click at [57, 119] on link "Tests" at bounding box center [106, 120] width 210 height 46
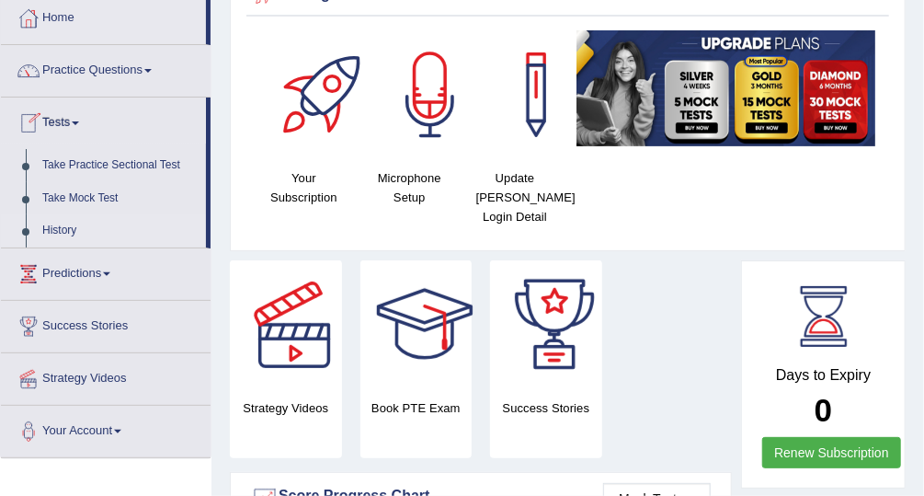
click at [64, 232] on link "History" at bounding box center [120, 230] width 172 height 33
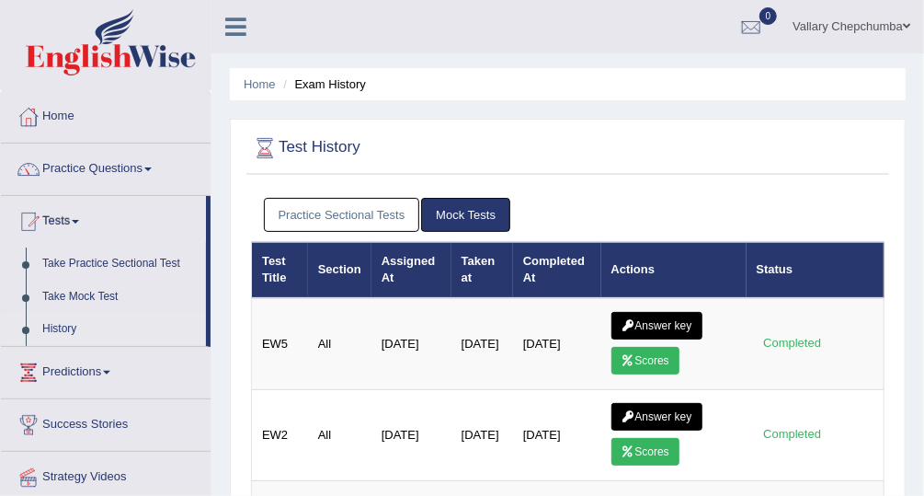
click at [310, 214] on link "Practice Sectional Tests" at bounding box center [342, 215] width 156 height 34
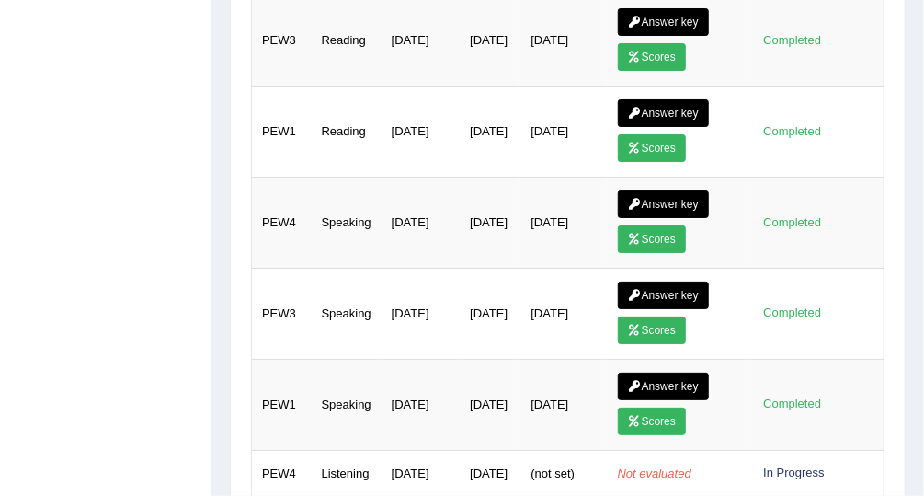
scroll to position [1652, 0]
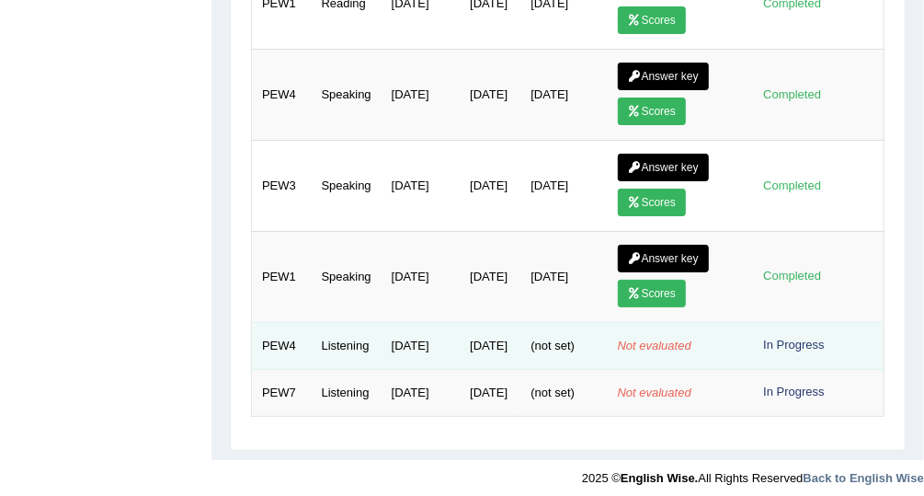
click at [462, 329] on td "[DATE]" at bounding box center [490, 346] width 61 height 47
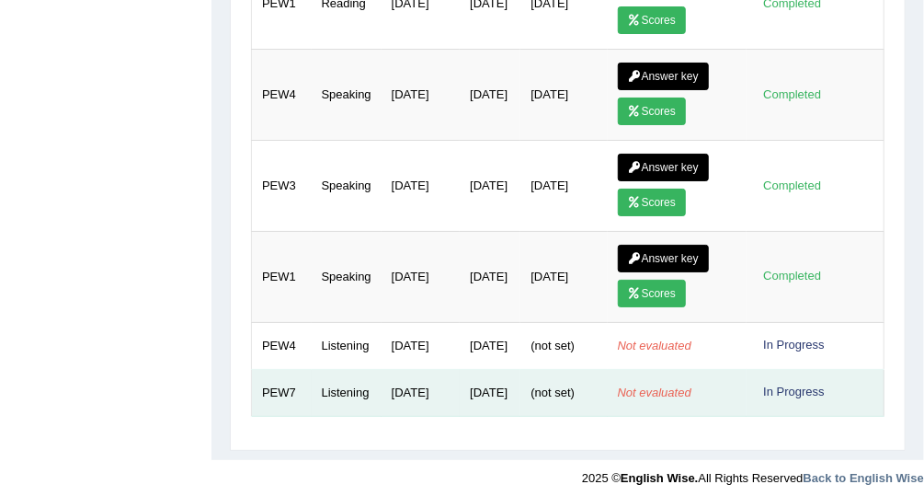
click at [573, 385] on span "(not set)" at bounding box center [553, 392] width 44 height 14
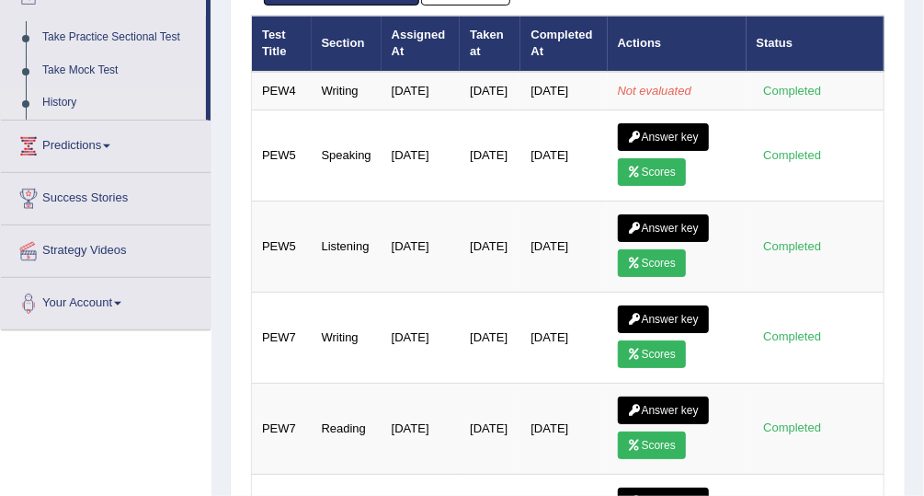
scroll to position [0, 0]
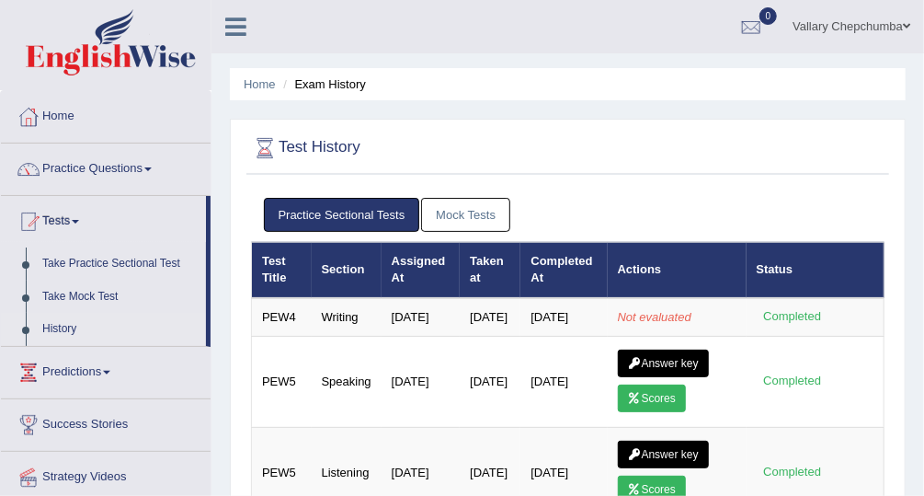
click at [456, 211] on link "Mock Tests" at bounding box center [465, 215] width 89 height 34
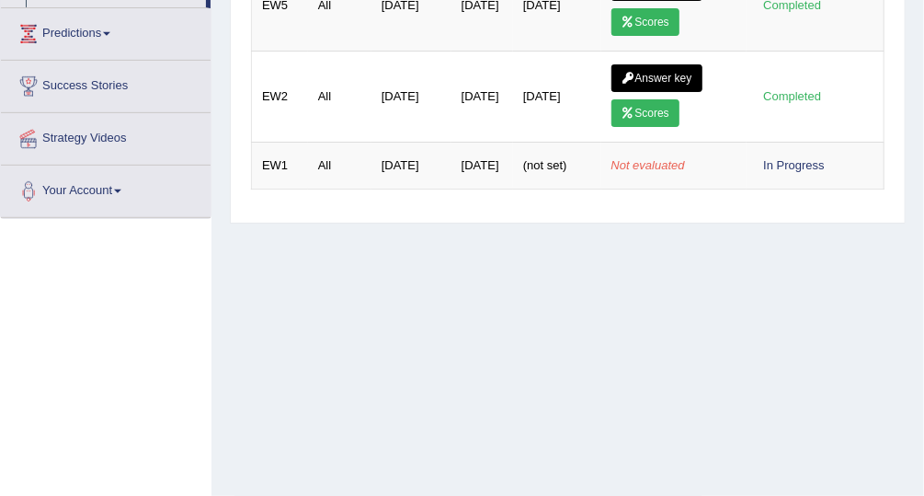
click at [328, 199] on div "Practice Sectional Tests Mock Tests Test Title Section Assigned At Taken at Com…" at bounding box center [567, 31] width 643 height 363
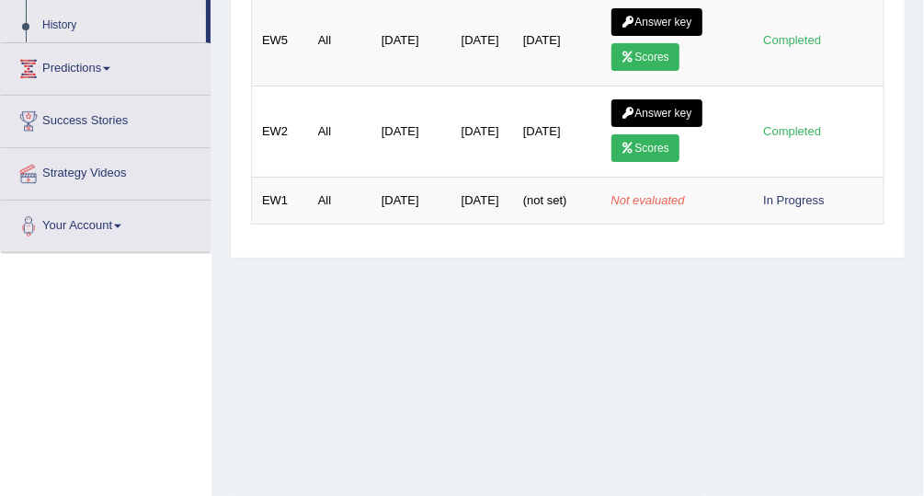
scroll to position [303, 0]
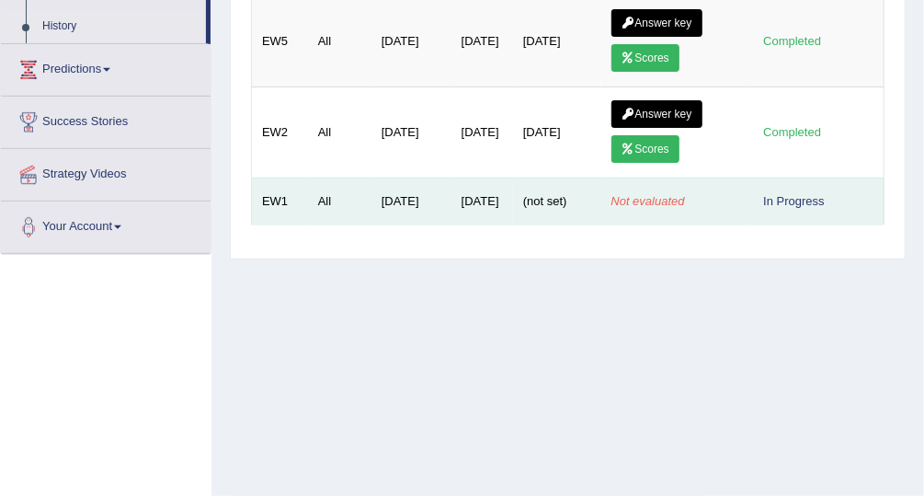
click at [451, 209] on td "[DATE]" at bounding box center [482, 200] width 62 height 47
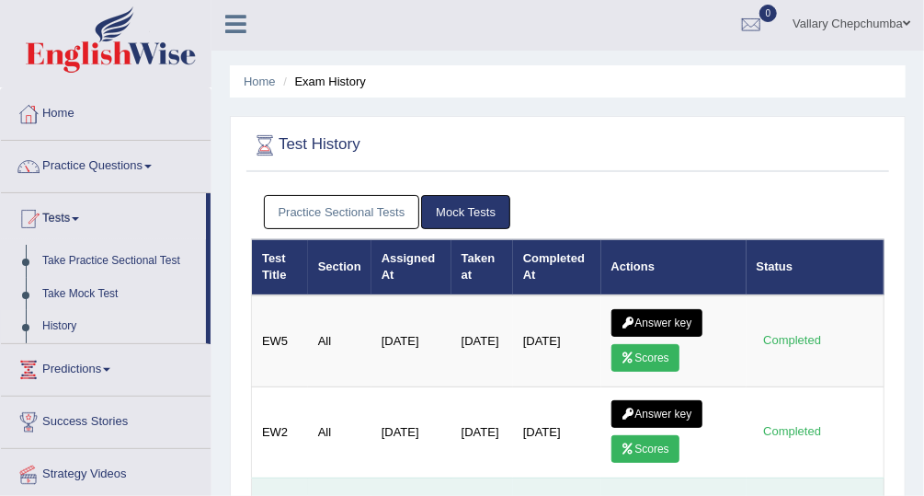
scroll to position [0, 0]
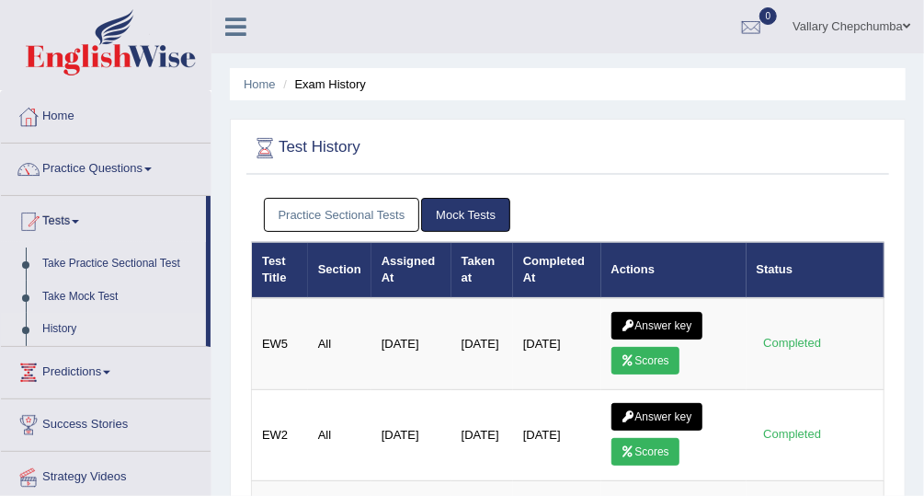
click at [60, 223] on link "Tests" at bounding box center [103, 219] width 205 height 46
